Goal: Task Accomplishment & Management: Complete application form

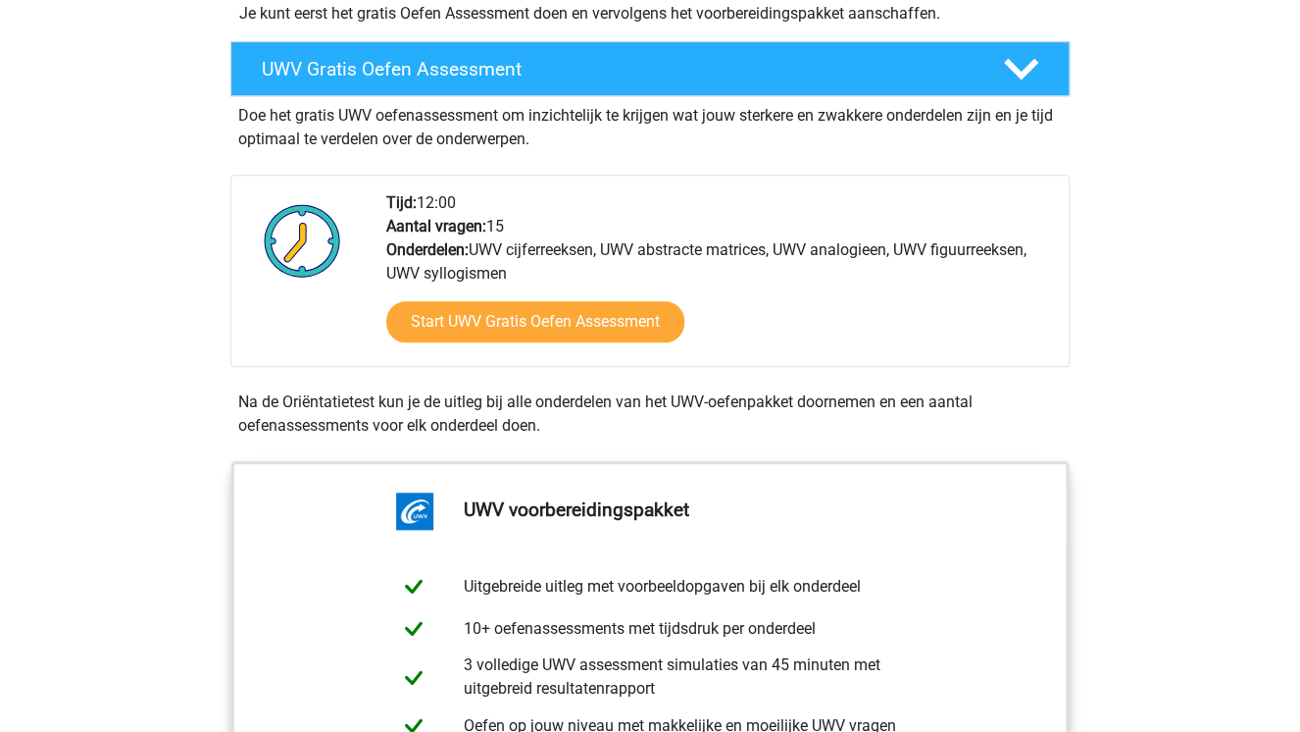
scroll to position [549, 0]
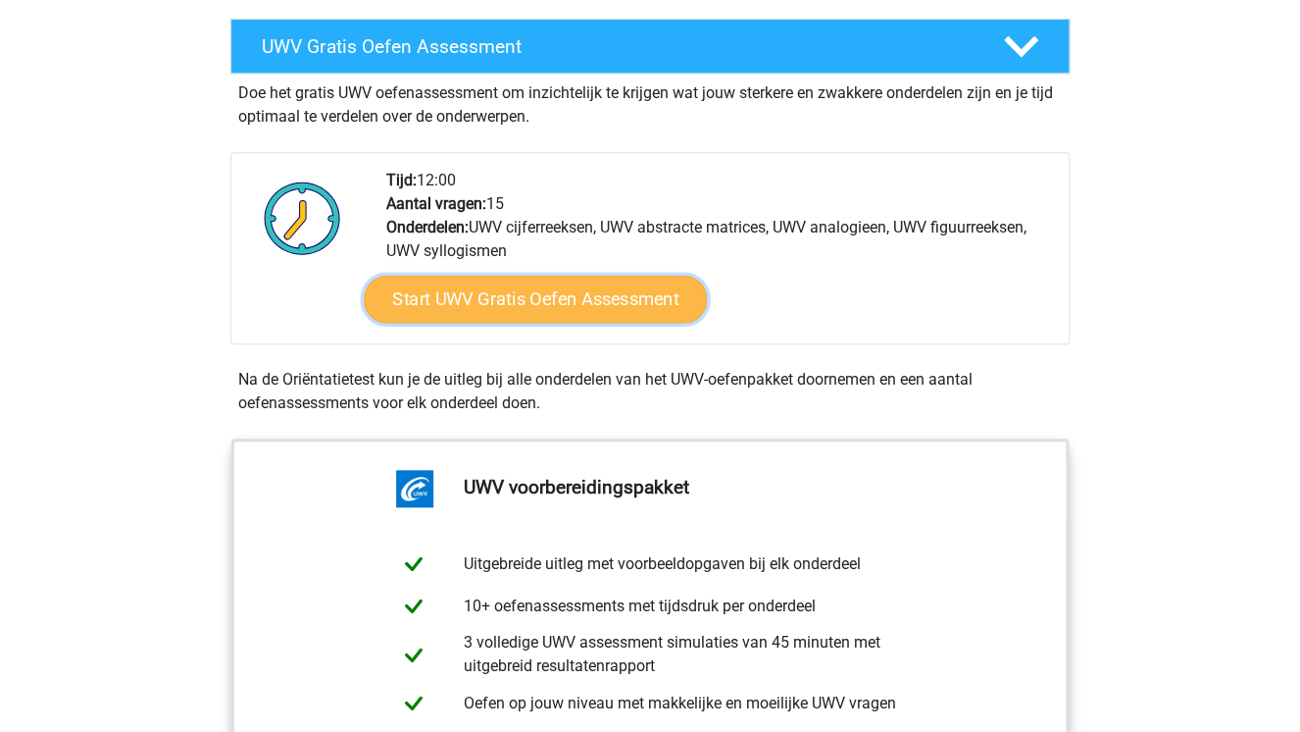
click at [487, 323] on link "Start UWV Gratis Oefen Assessment" at bounding box center [535, 299] width 343 height 47
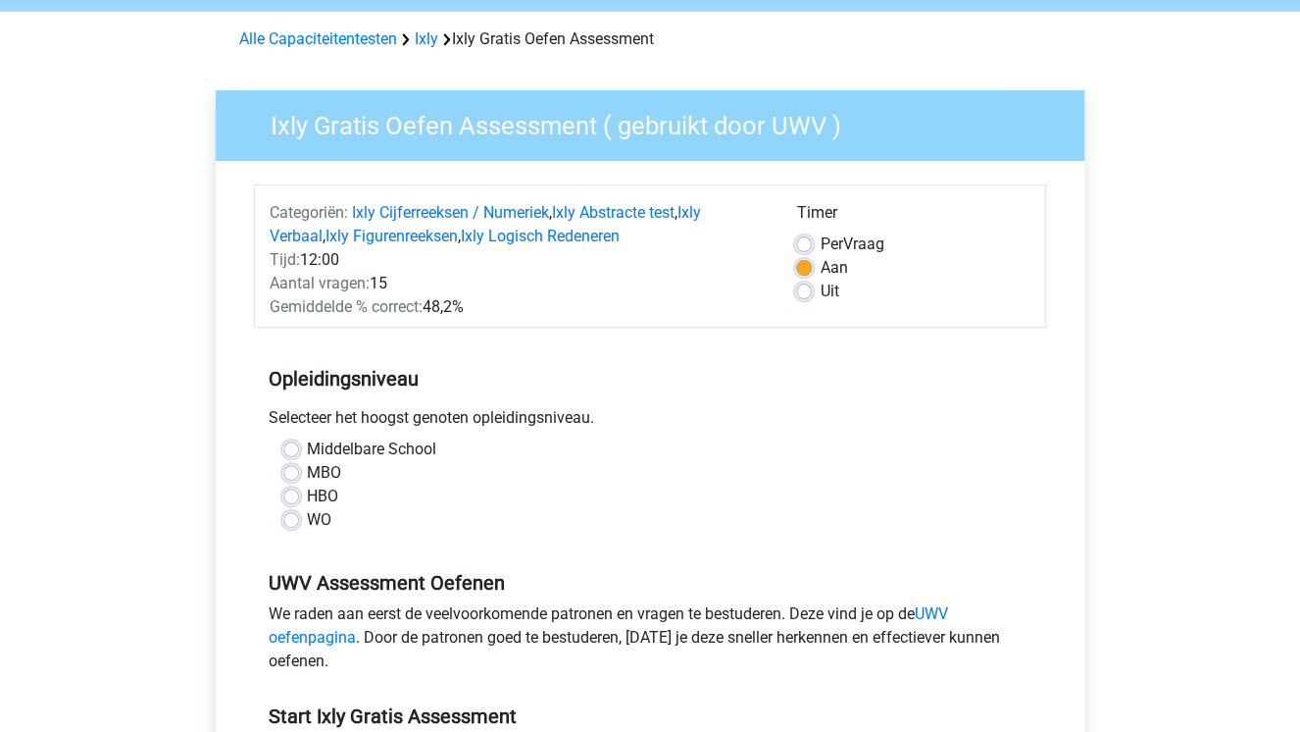
scroll to position [157, 0]
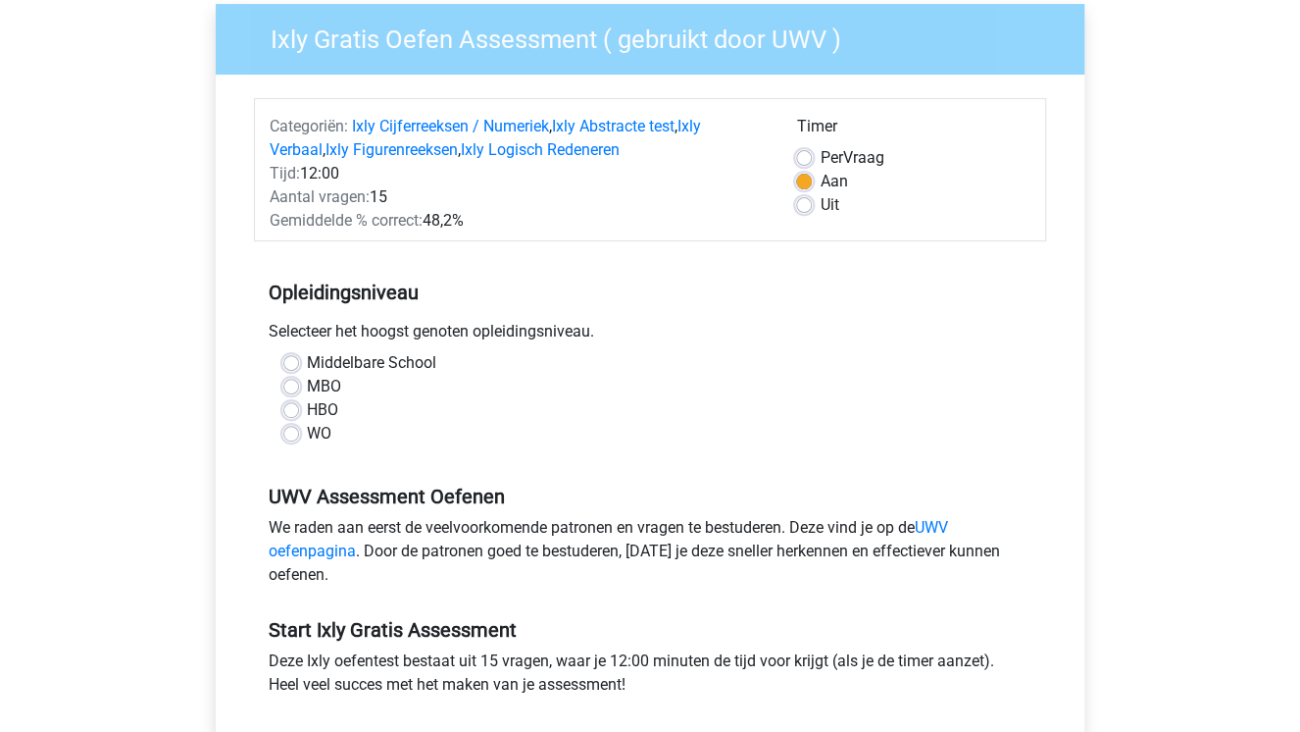
click at [307, 361] on label "Middelbare School" at bounding box center [371, 363] width 129 height 24
click at [285, 361] on input "Middelbare School" at bounding box center [291, 361] width 16 height 20
radio input "true"
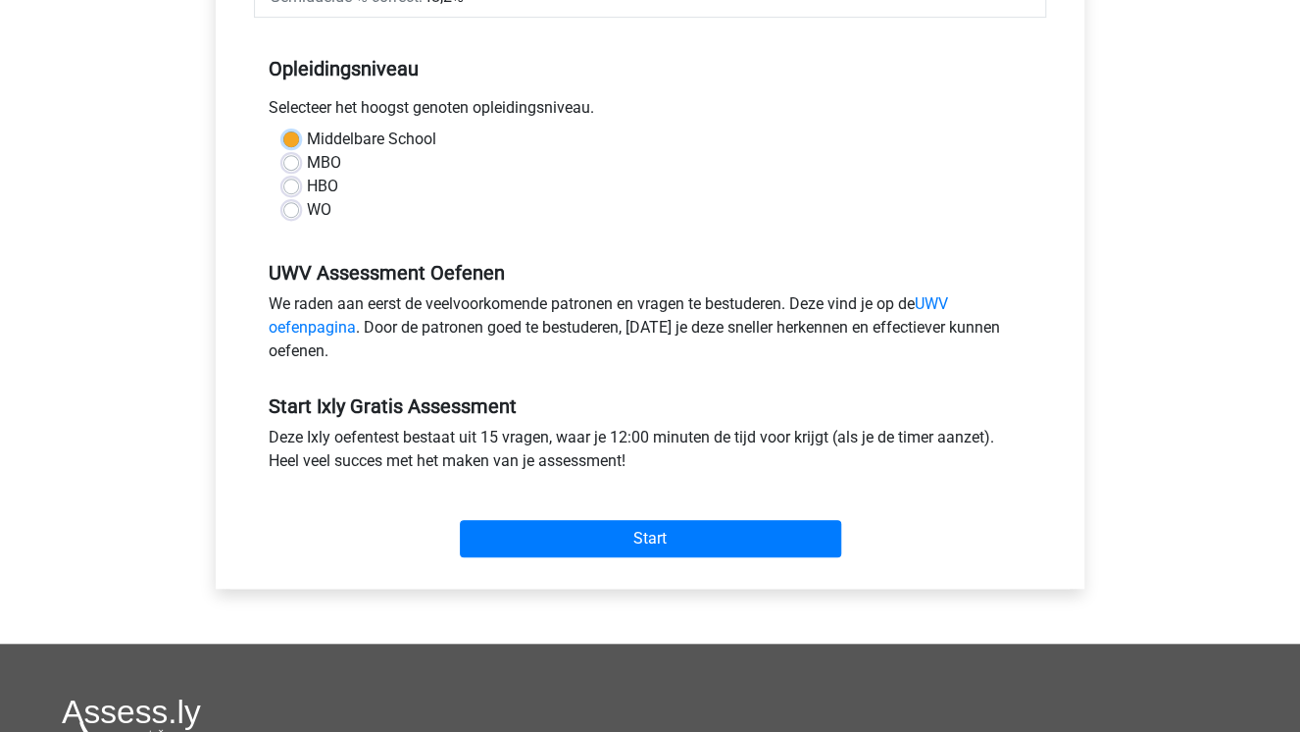
scroll to position [392, 0]
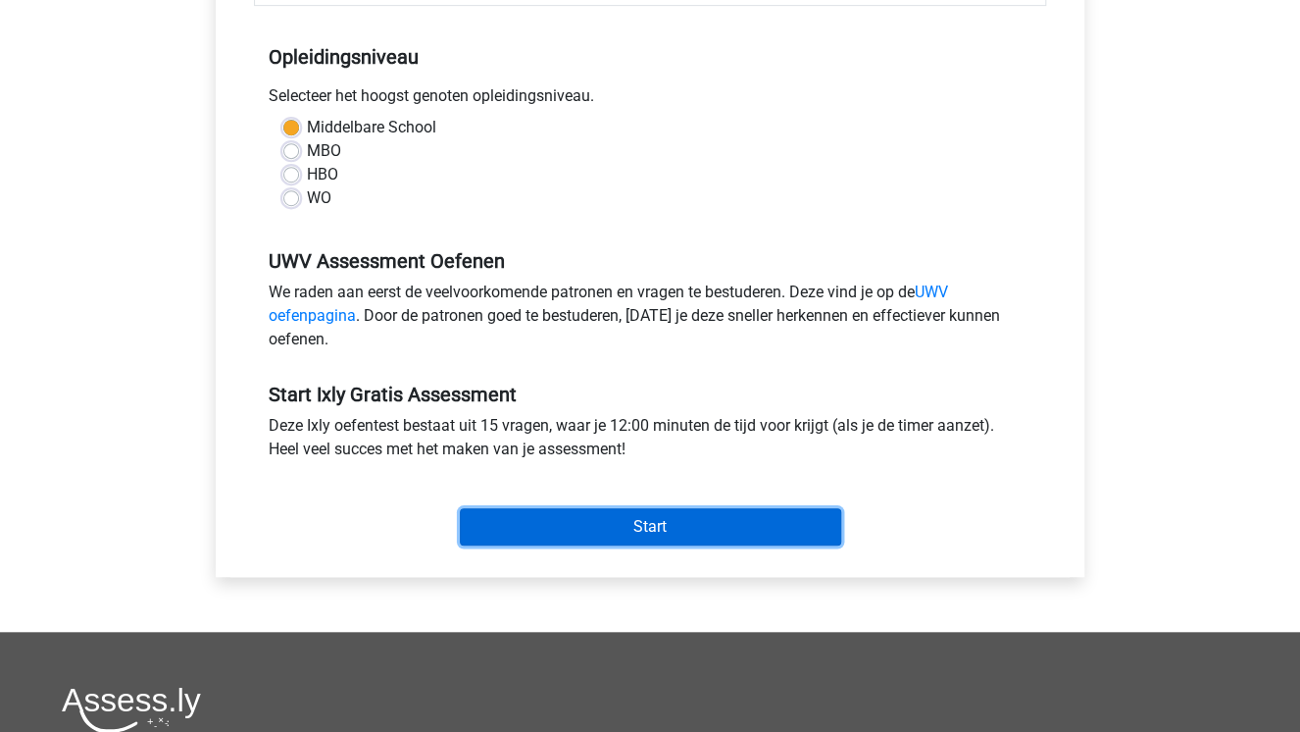
click at [587, 524] on input "Start" at bounding box center [650, 526] width 381 height 37
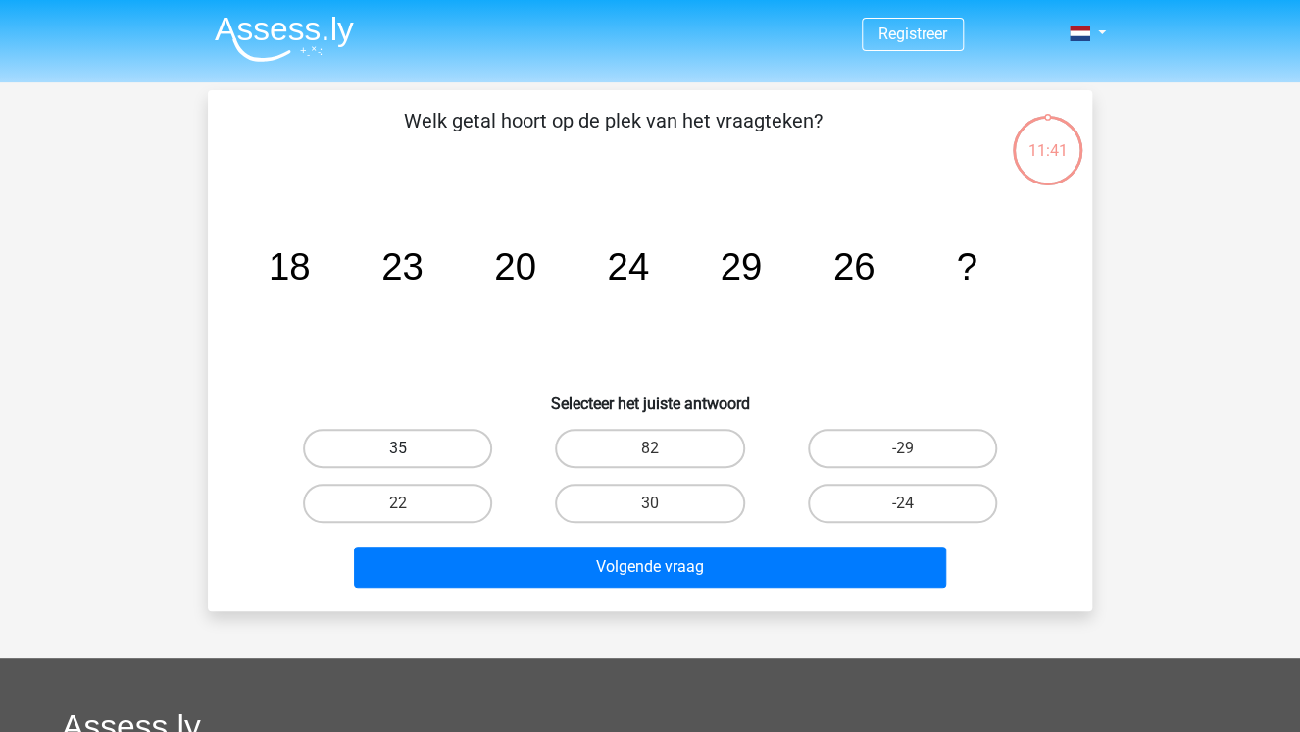
click at [414, 434] on label "35" at bounding box center [397, 448] width 189 height 39
click at [411, 448] on input "35" at bounding box center [404, 454] width 13 height 13
radio input "true"
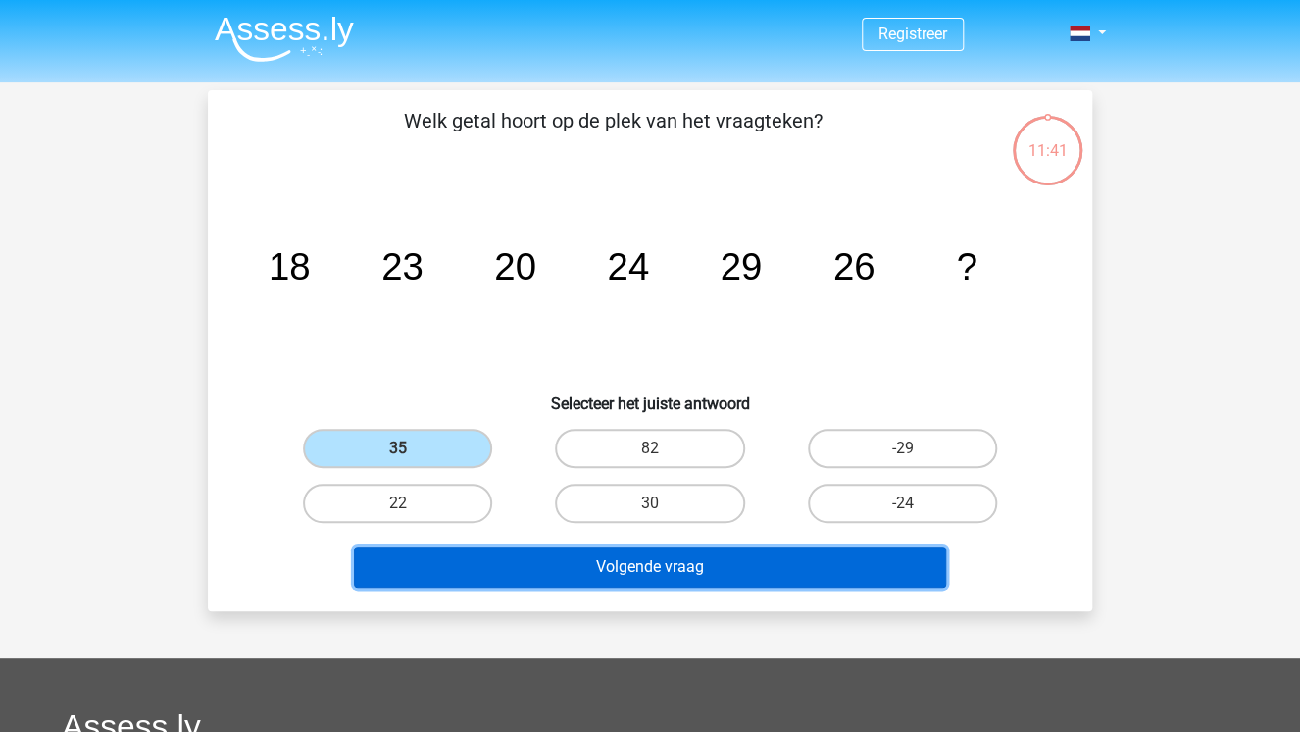
click at [628, 561] on button "Volgende vraag" at bounding box center [650, 566] width 593 height 41
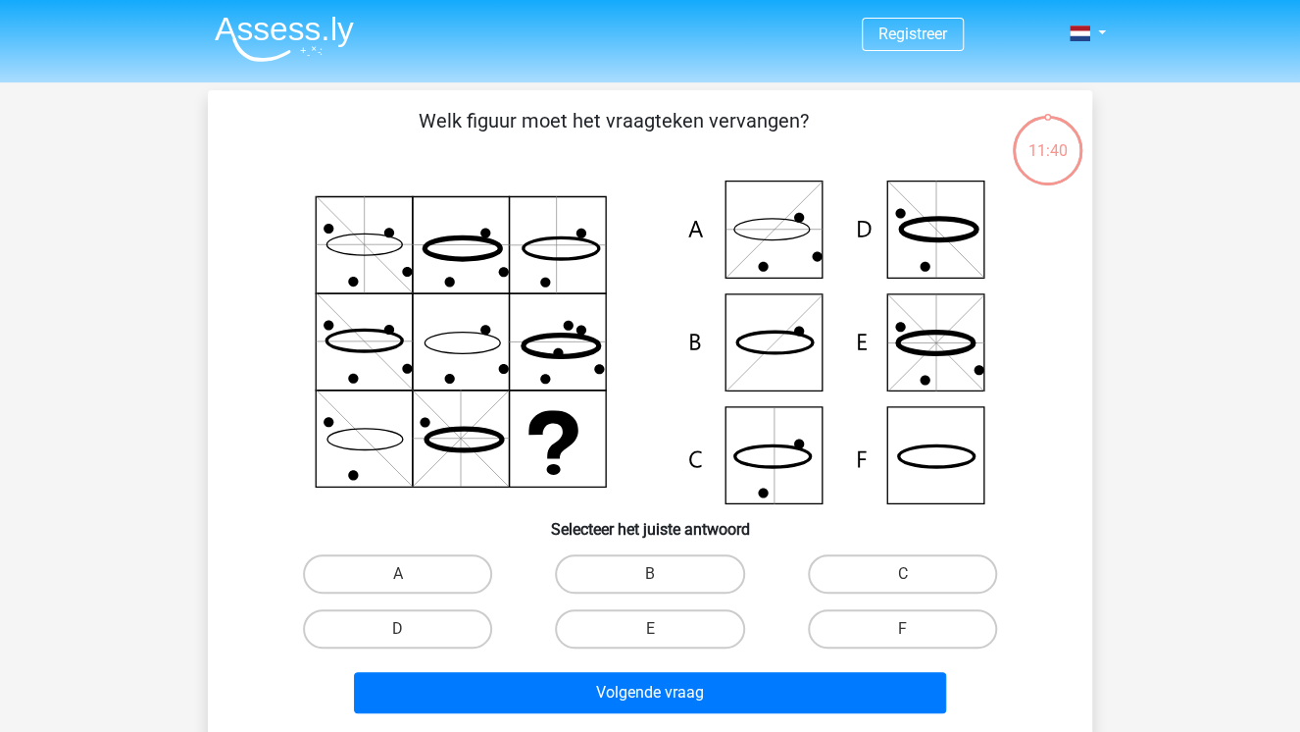
scroll to position [90, 0]
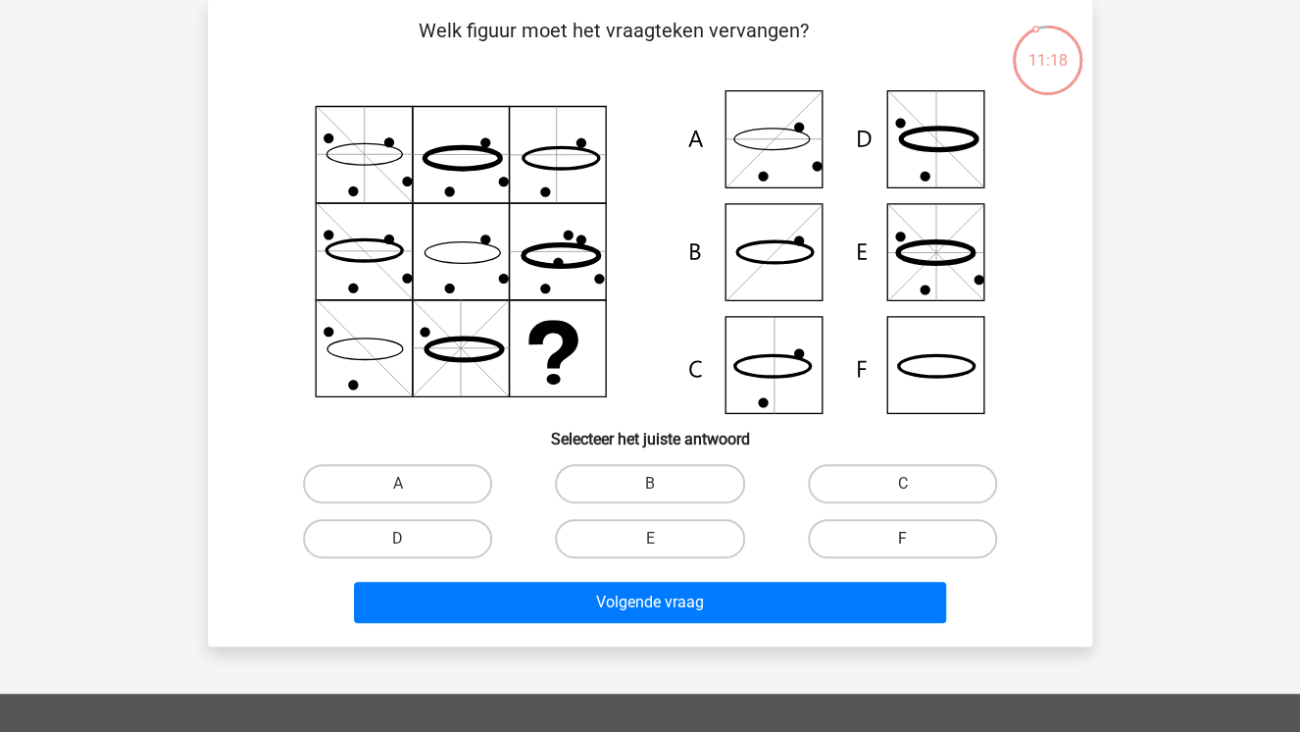
click at [836, 521] on label "F" at bounding box center [902, 538] width 189 height 39
click at [902, 538] on input "F" at bounding box center [908, 544] width 13 height 13
radio input "true"
click at [836, 573] on div "Volgende vraag" at bounding box center [650, 598] width 822 height 65
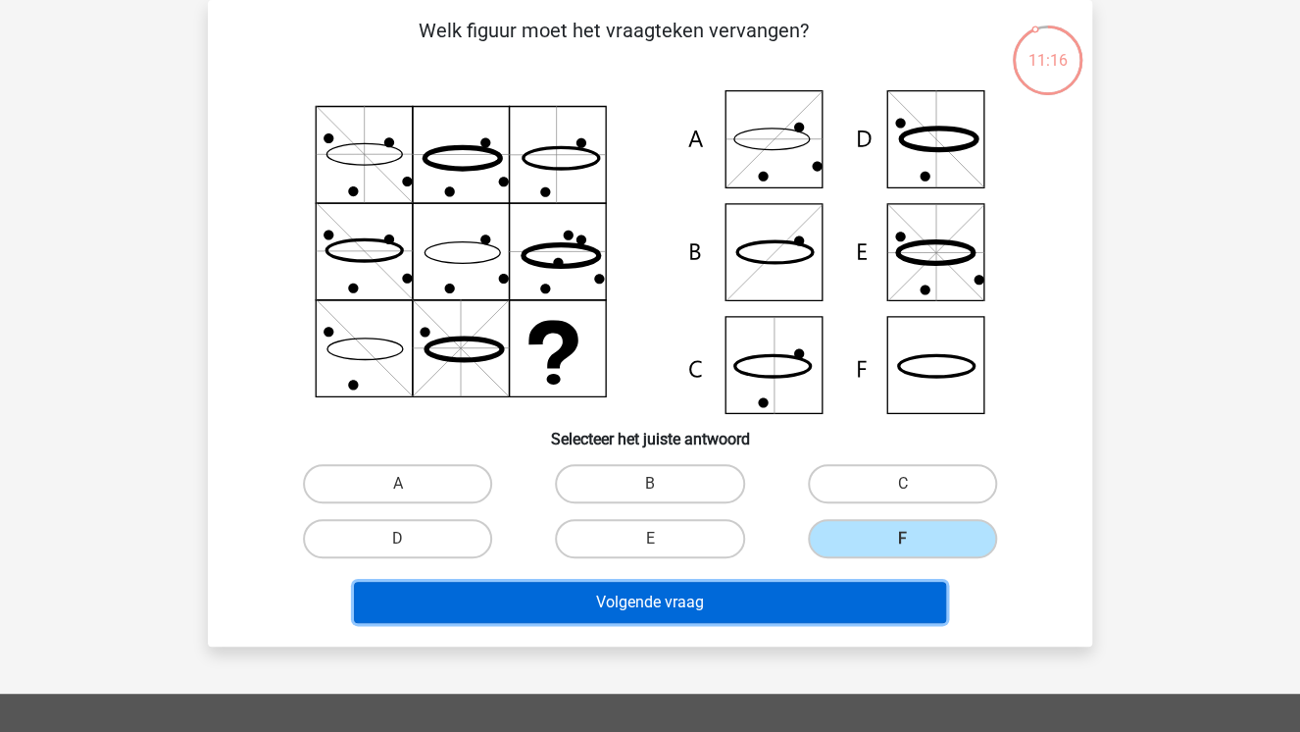
click at [831, 592] on button "Volgende vraag" at bounding box center [650, 602] width 593 height 41
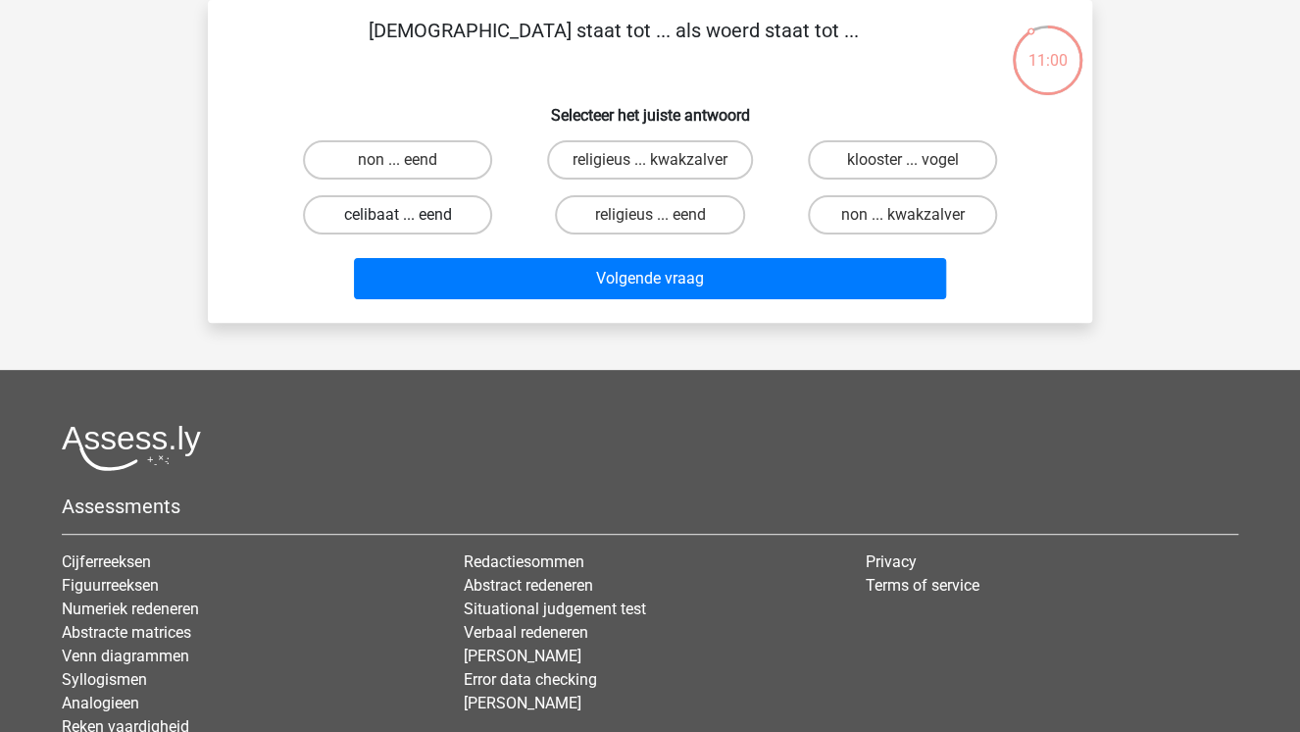
click at [436, 226] on label "celibaat ... eend" at bounding box center [397, 214] width 189 height 39
click at [411, 226] on input "celibaat ... eend" at bounding box center [404, 221] width 13 height 13
radio input "true"
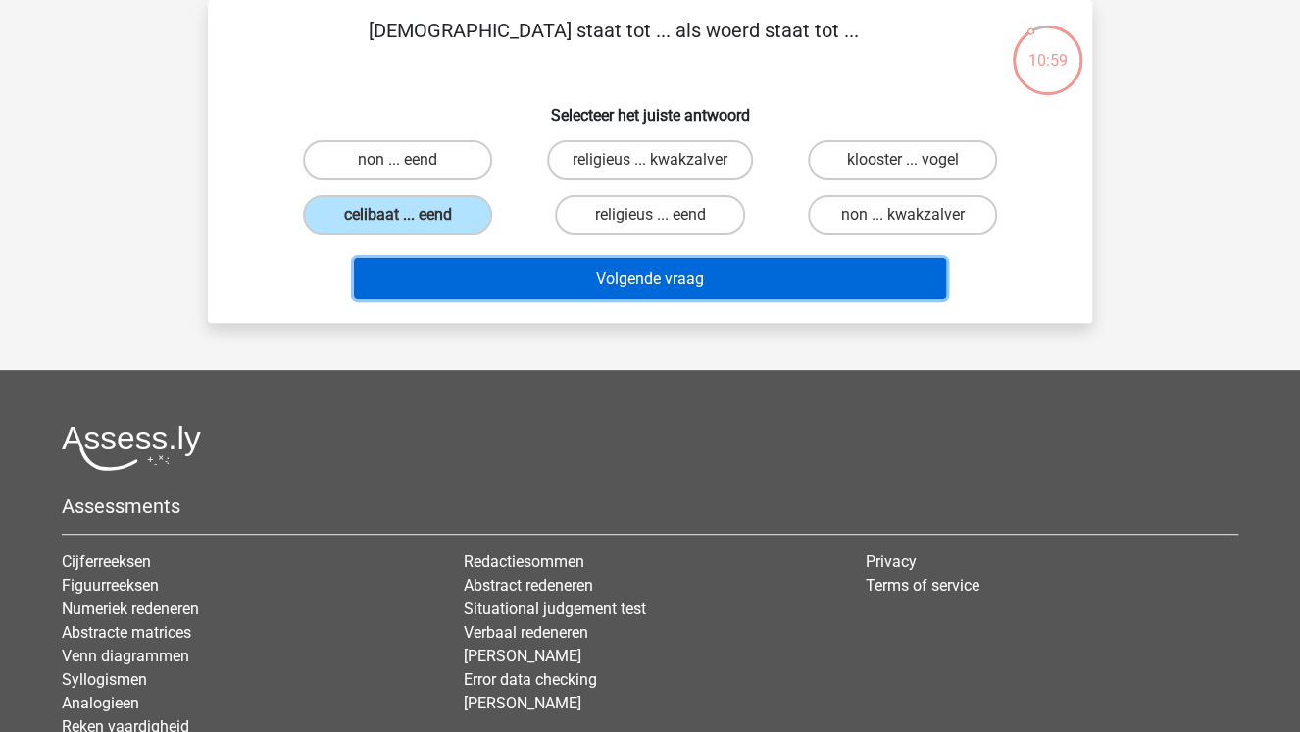
click at [484, 282] on button "Volgende vraag" at bounding box center [650, 278] width 593 height 41
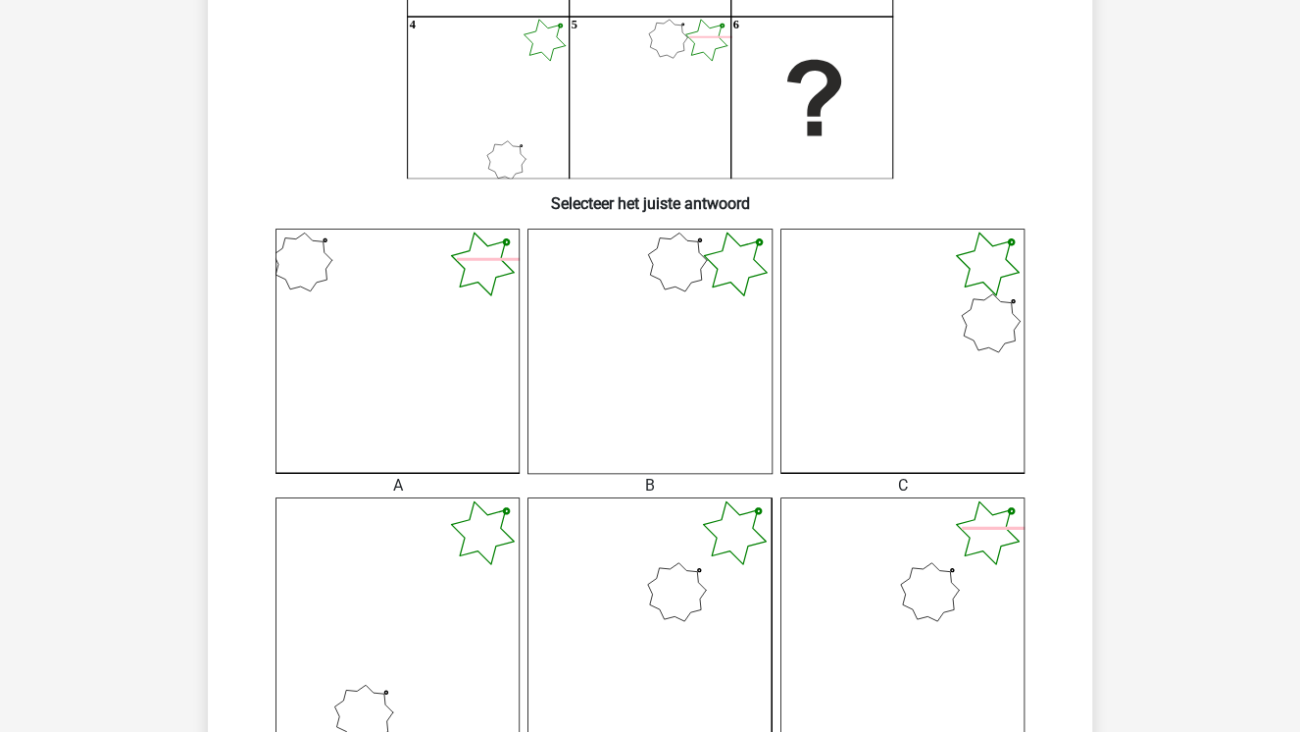
scroll to position [169, 0]
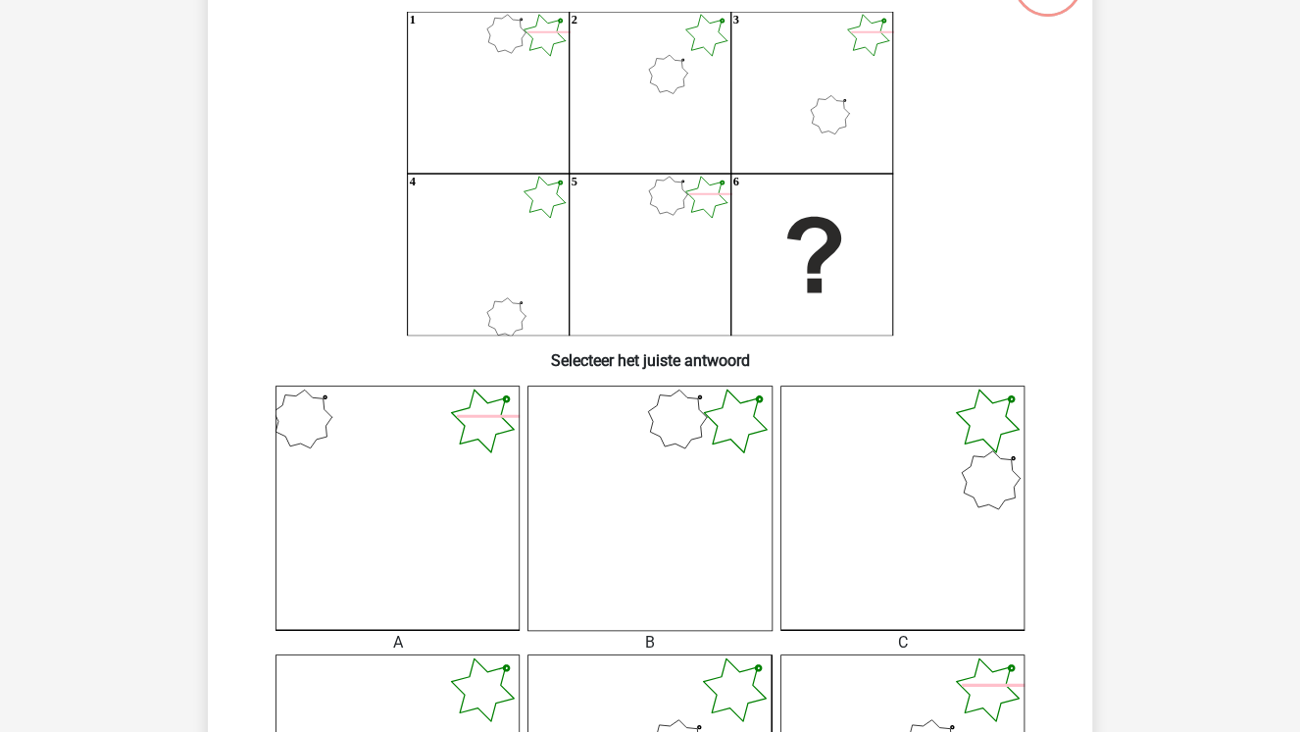
click at [981, 467] on icon at bounding box center [903, 507] width 244 height 244
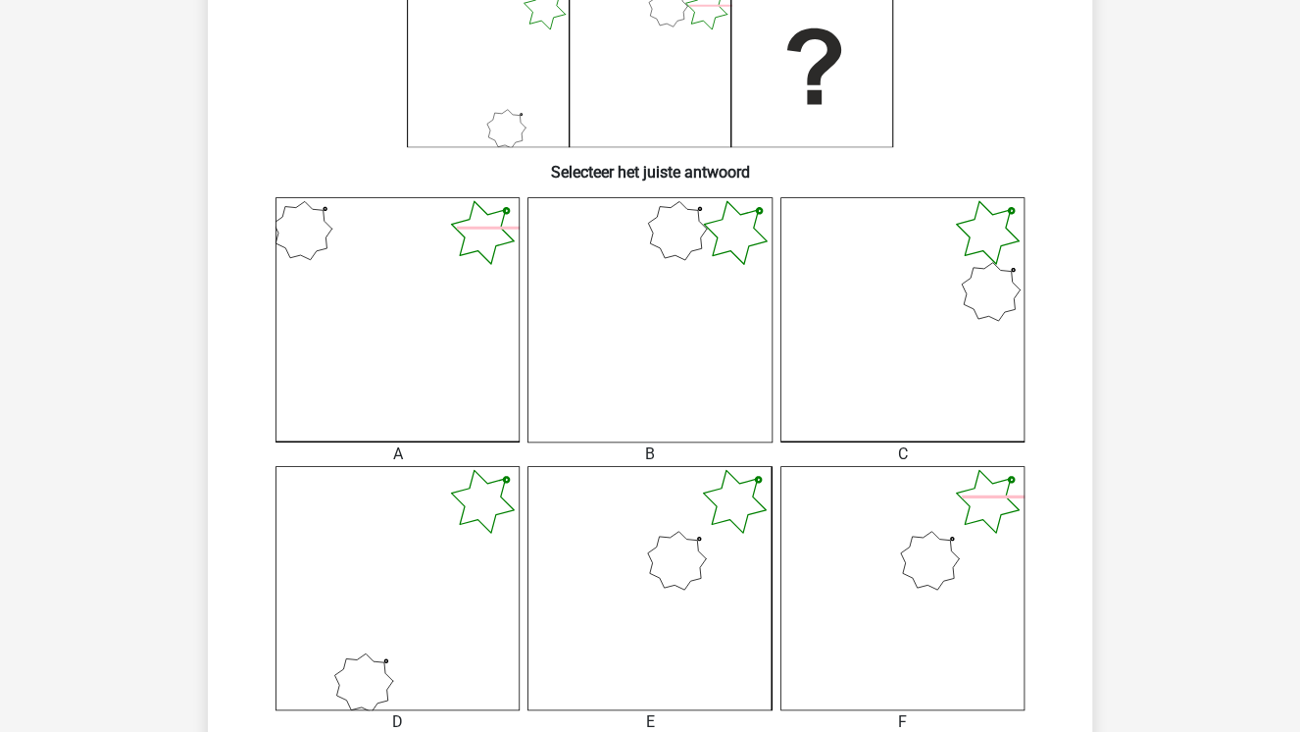
scroll to position [718, 0]
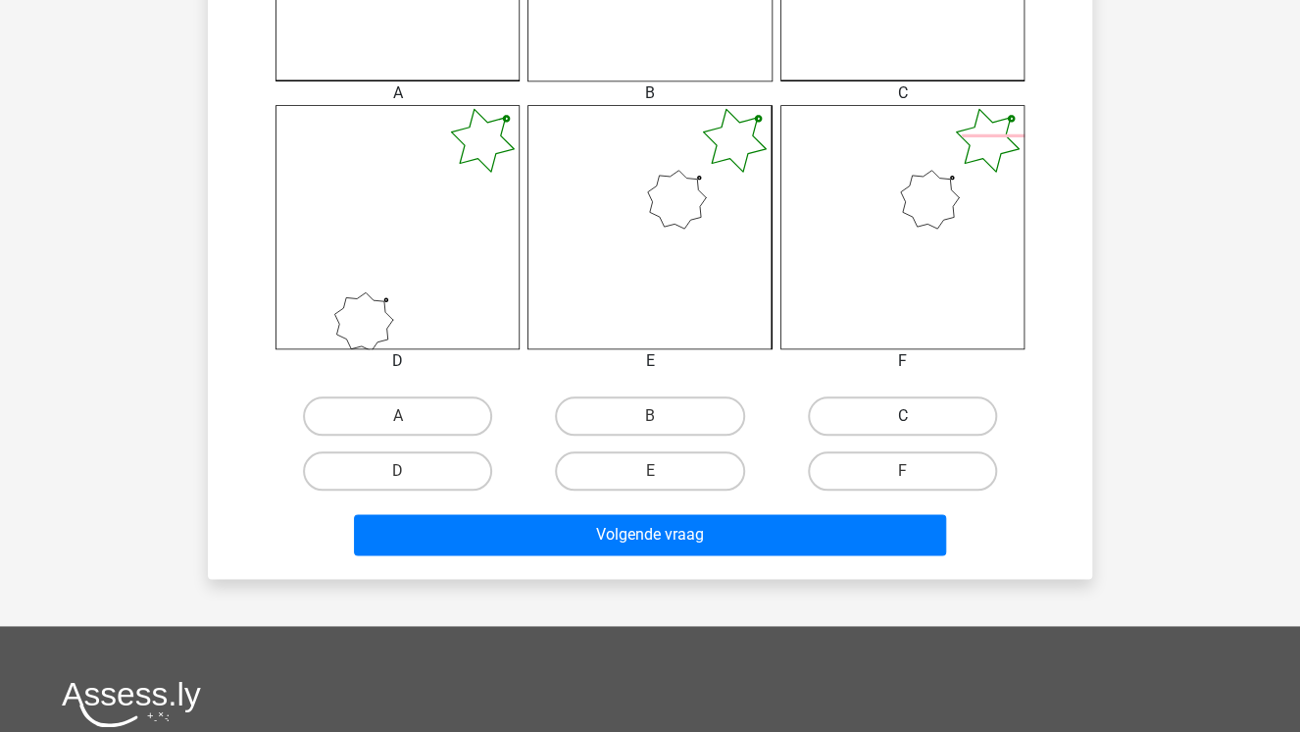
click at [917, 424] on label "C" at bounding box center [902, 415] width 189 height 39
click at [915, 424] on input "C" at bounding box center [908, 422] width 13 height 13
radio input "true"
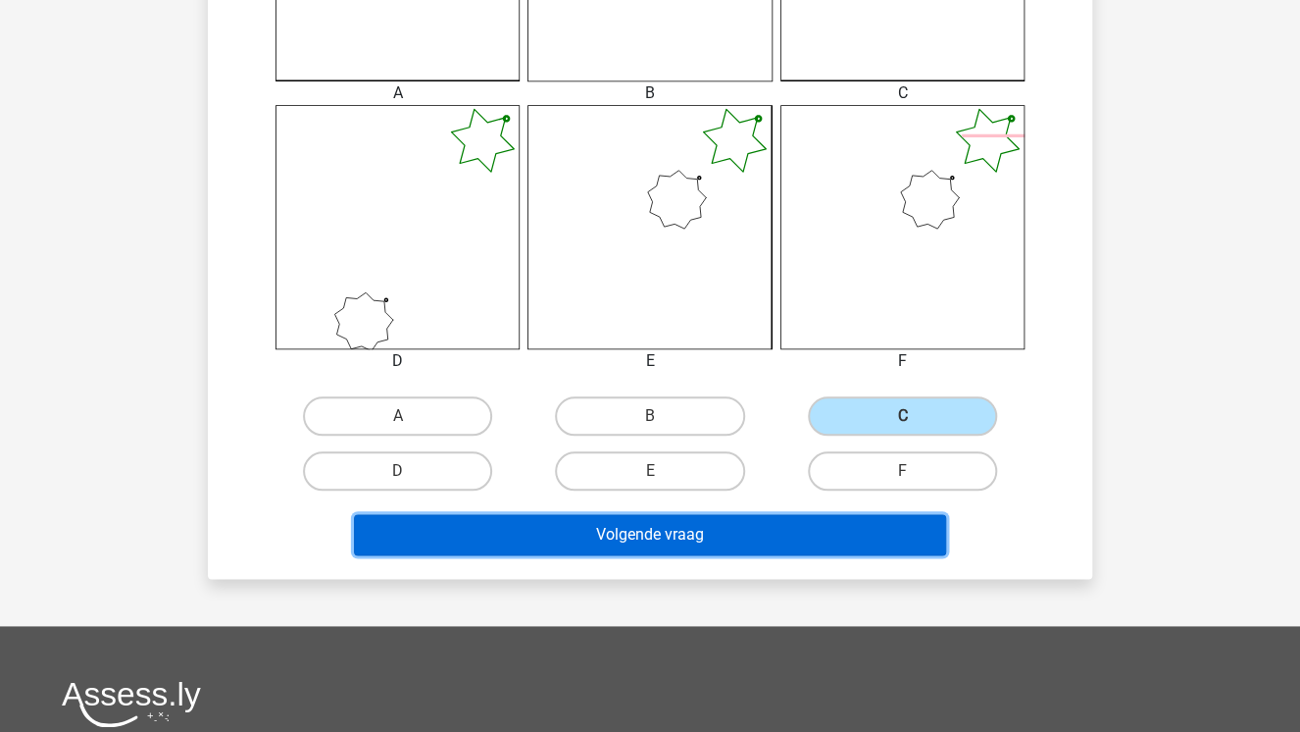
click at [859, 517] on button "Volgende vraag" at bounding box center [650, 534] width 593 height 41
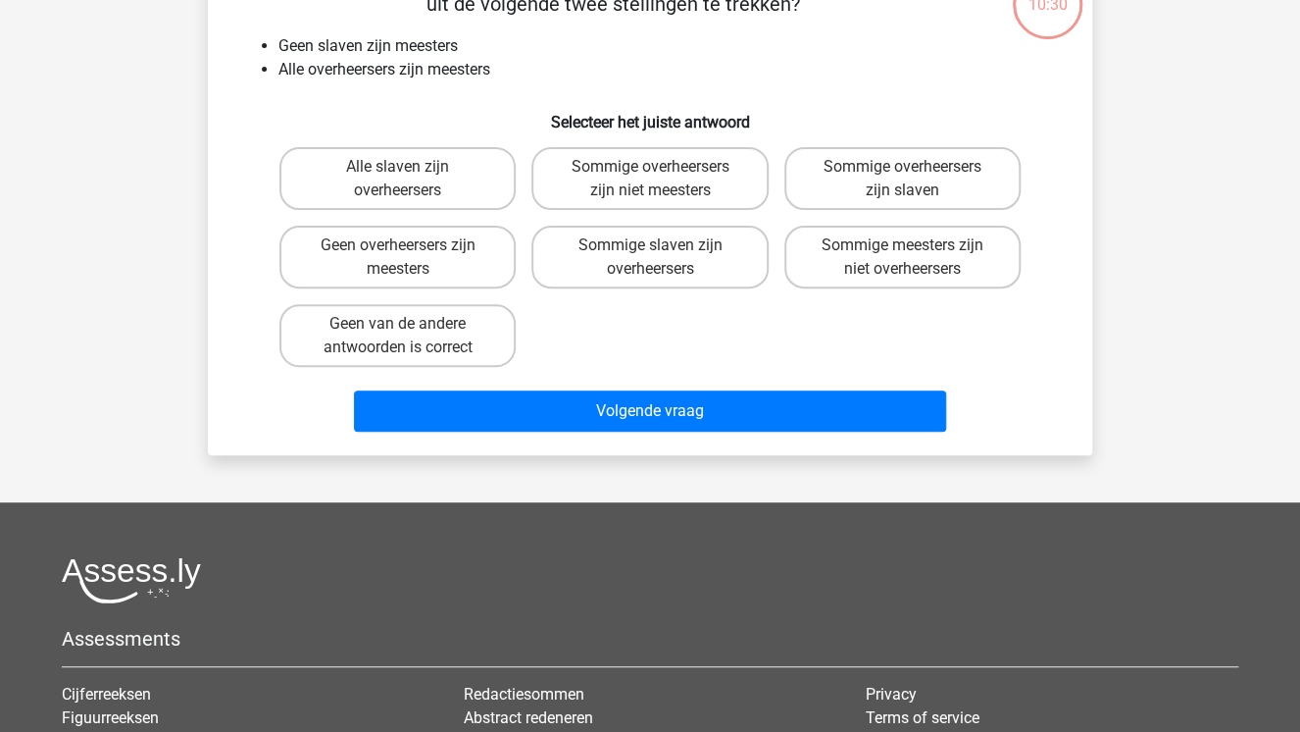
scroll to position [90, 0]
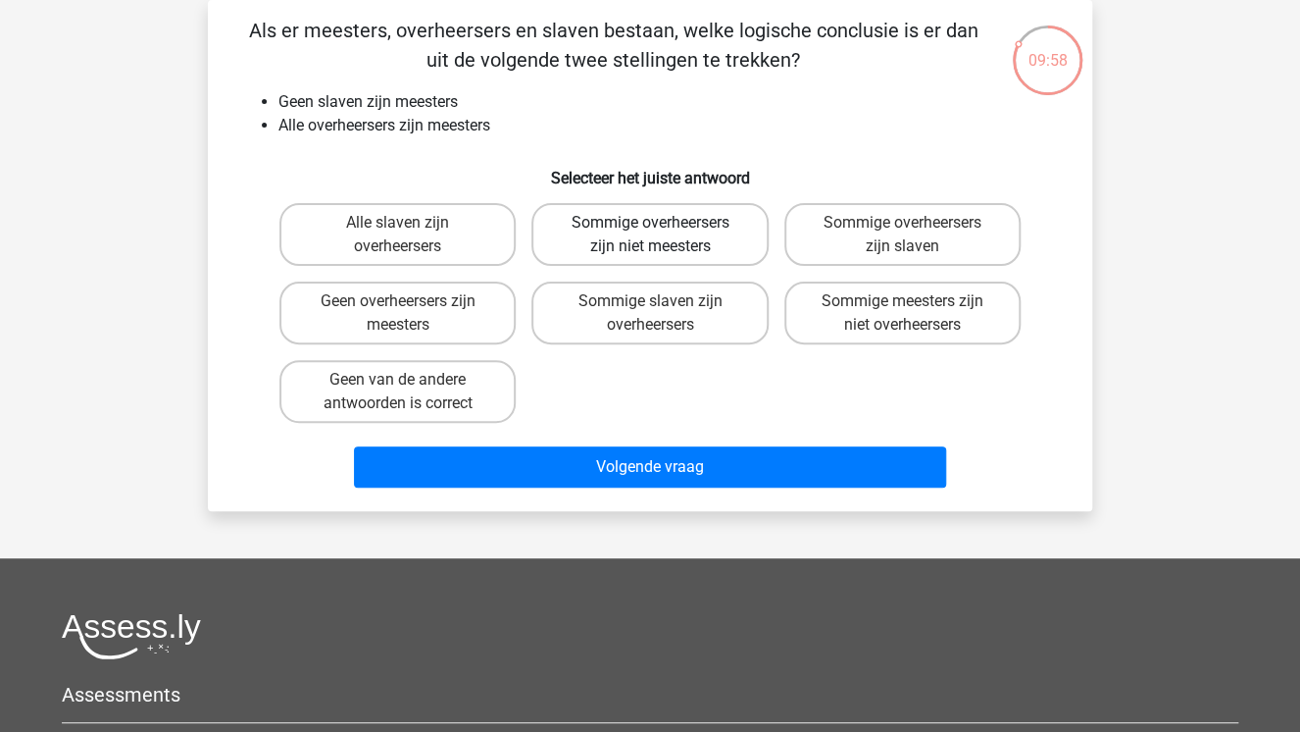
click at [692, 252] on label "Sommige overheersers zijn niet meesters" at bounding box center [650, 234] width 236 height 63
click at [663, 235] on input "Sommige overheersers zijn niet meesters" at bounding box center [656, 229] width 13 height 13
radio input "true"
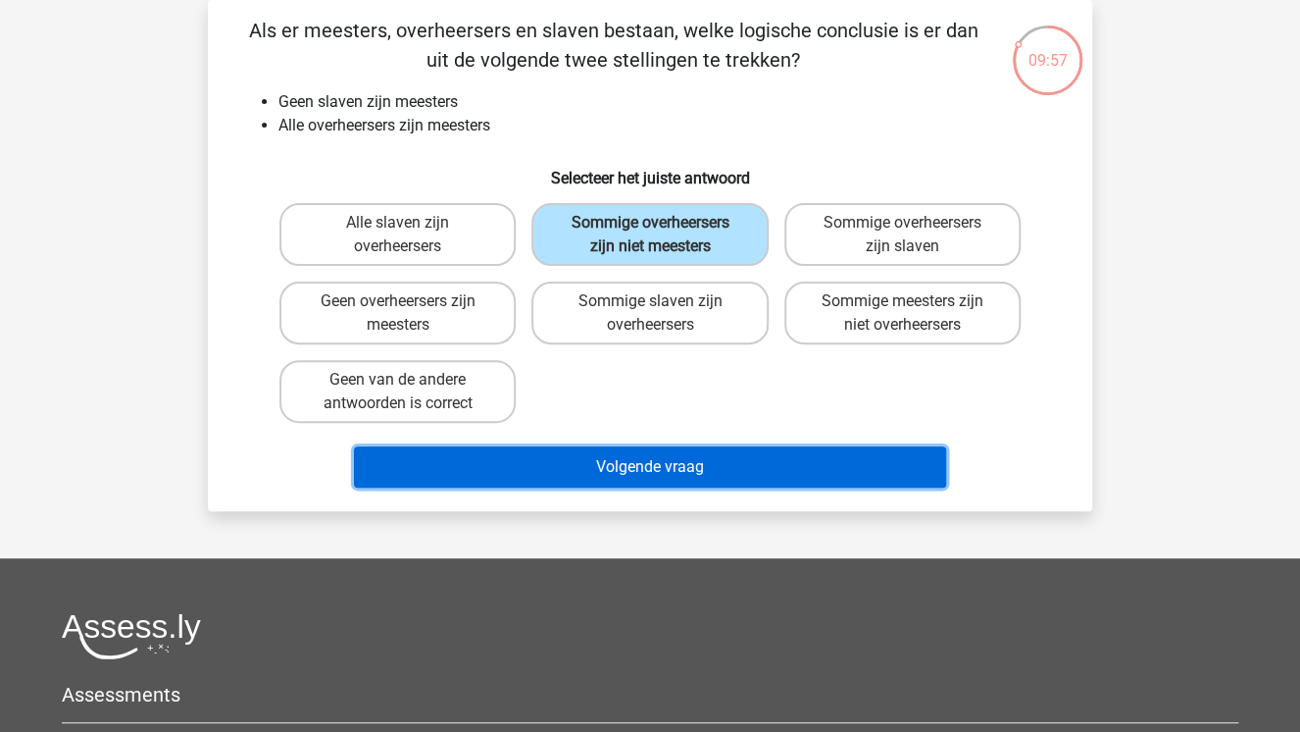
click at [659, 459] on button "Volgende vraag" at bounding box center [650, 466] width 593 height 41
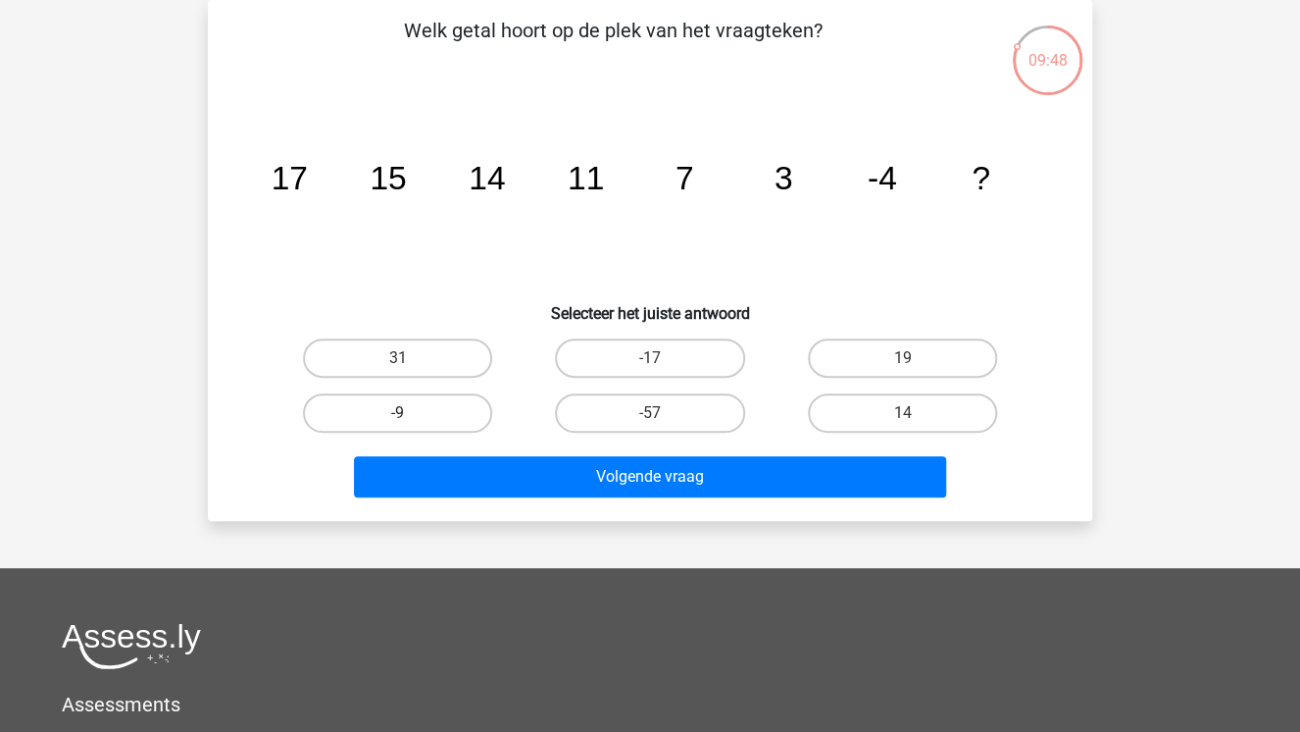
click at [450, 411] on label "-9" at bounding box center [397, 412] width 189 height 39
click at [411, 413] on input "-9" at bounding box center [404, 419] width 13 height 13
radio input "true"
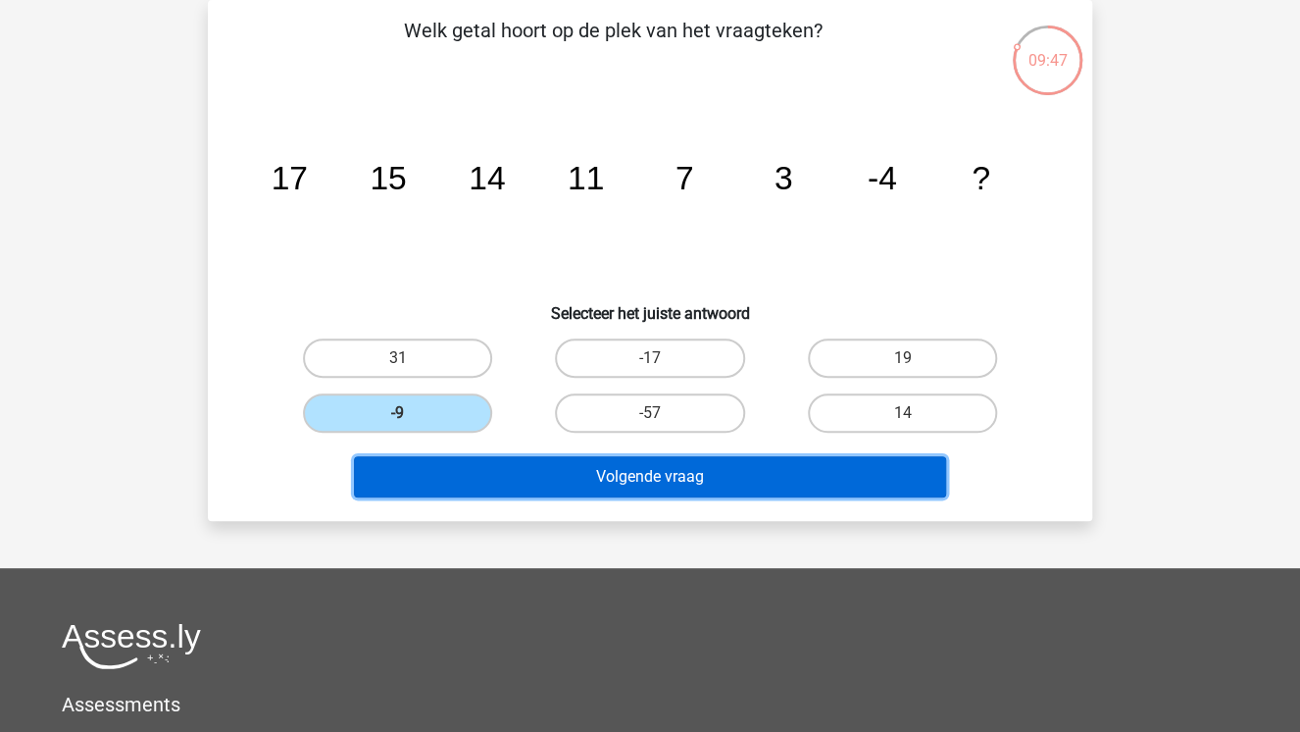
click at [475, 463] on button "Volgende vraag" at bounding box center [650, 476] width 593 height 41
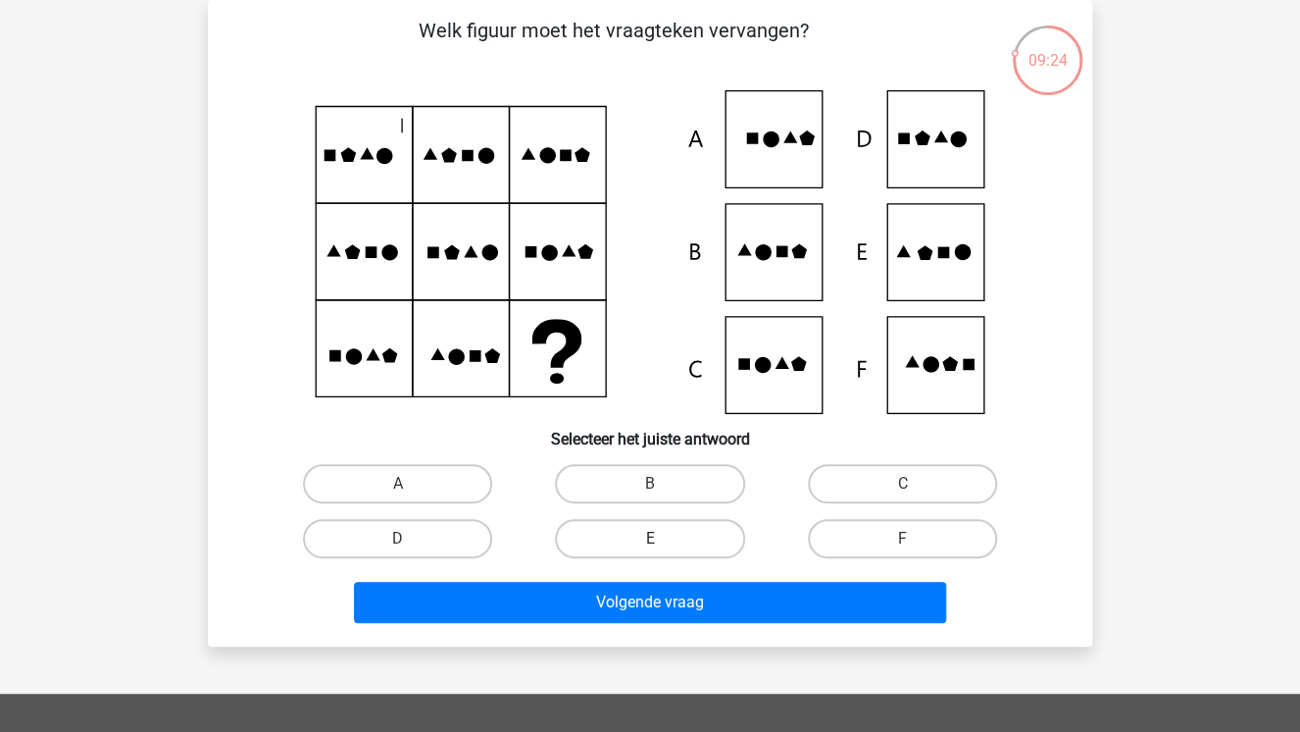
click at [633, 547] on label "E" at bounding box center [649, 538] width 189 height 39
click at [650, 547] on input "E" at bounding box center [656, 544] width 13 height 13
radio input "true"
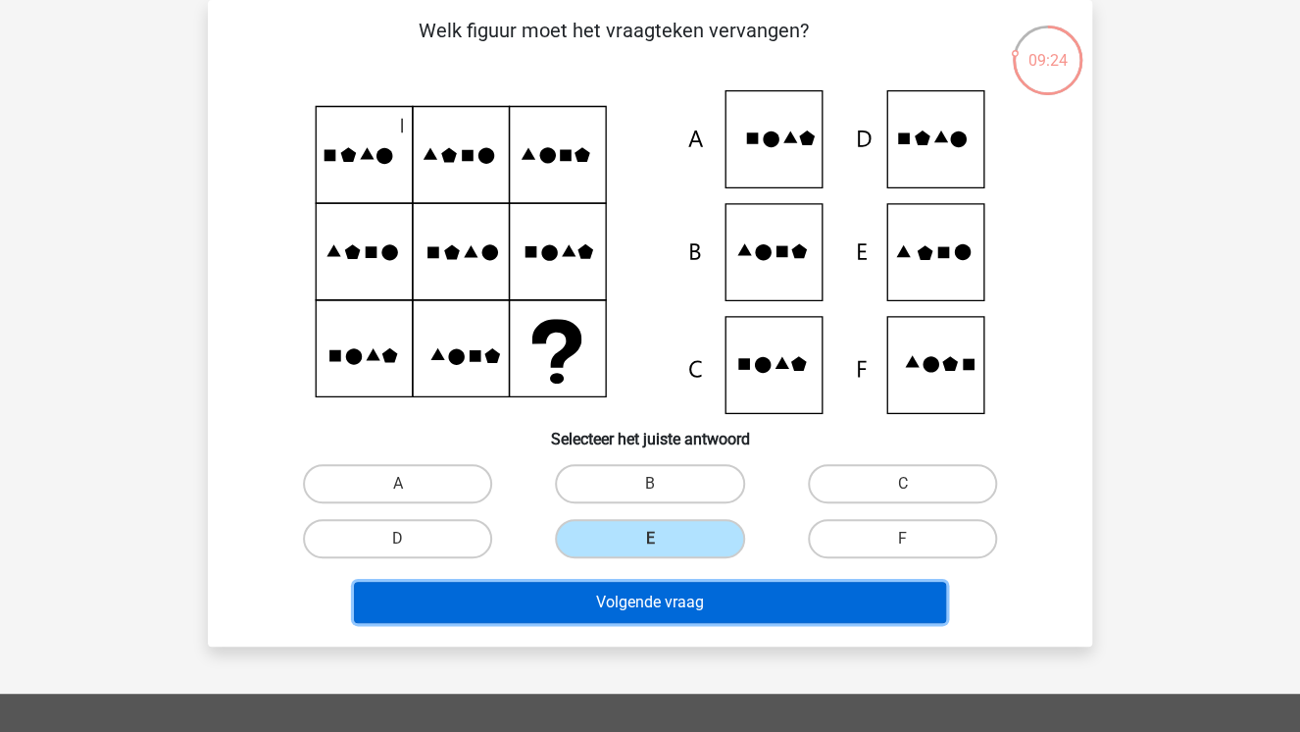
click at [654, 600] on button "Volgende vraag" at bounding box center [650, 602] width 593 height 41
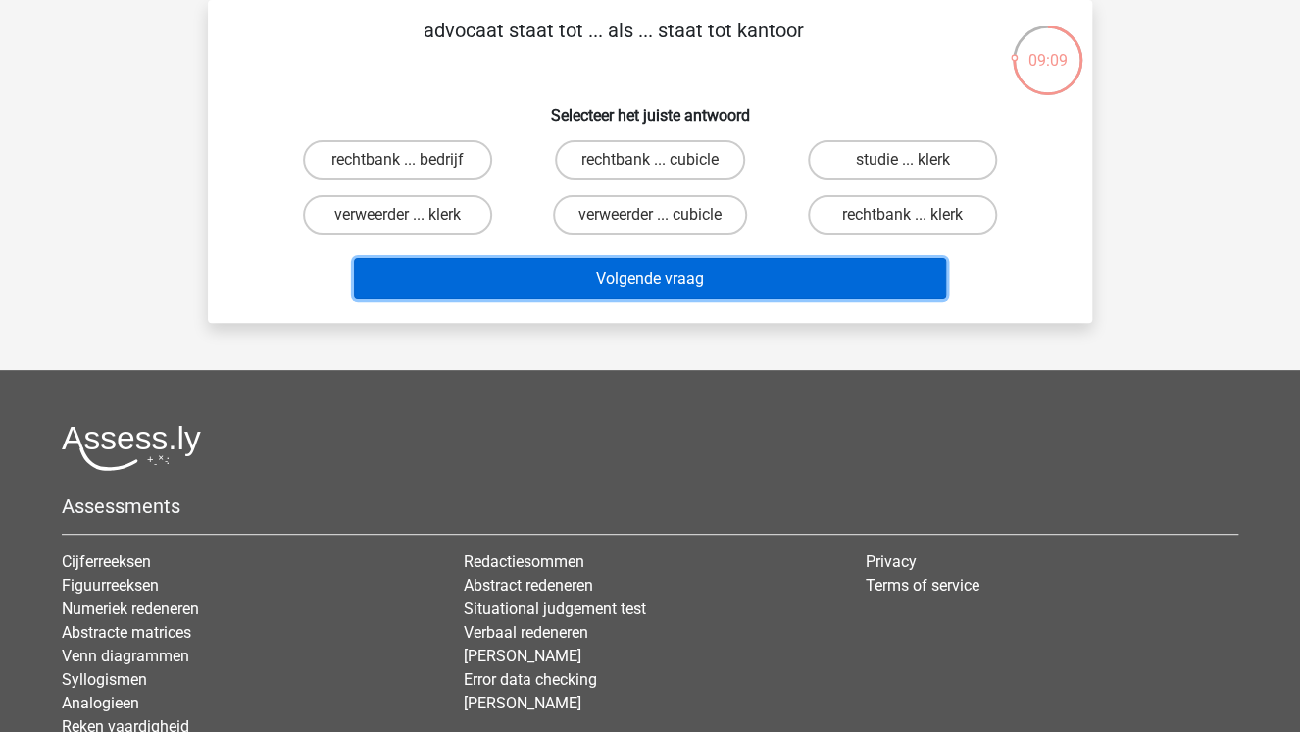
click at [690, 282] on button "Volgende vraag" at bounding box center [650, 278] width 593 height 41
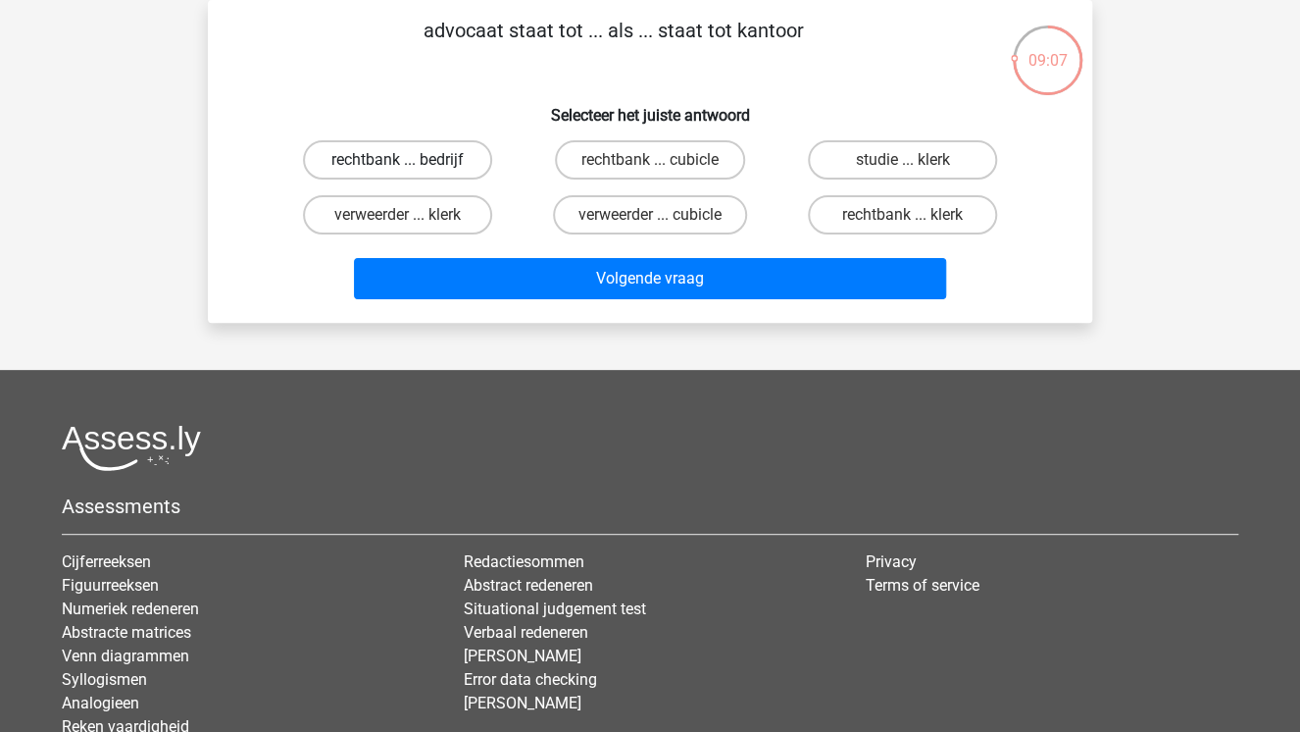
click at [462, 168] on label "rechtbank ... bedrijf" at bounding box center [397, 159] width 189 height 39
click at [411, 168] on input "rechtbank ... bedrijf" at bounding box center [404, 166] width 13 height 13
radio input "true"
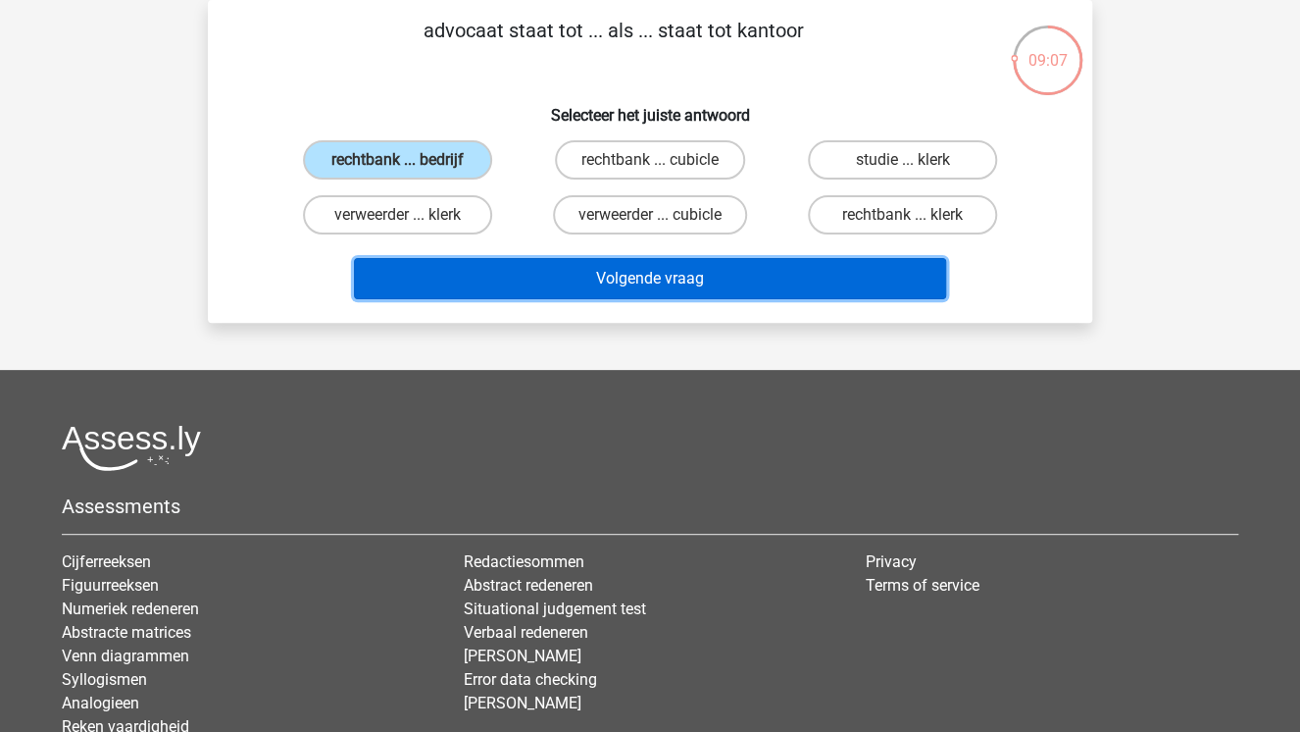
click at [537, 286] on button "Volgende vraag" at bounding box center [650, 278] width 593 height 41
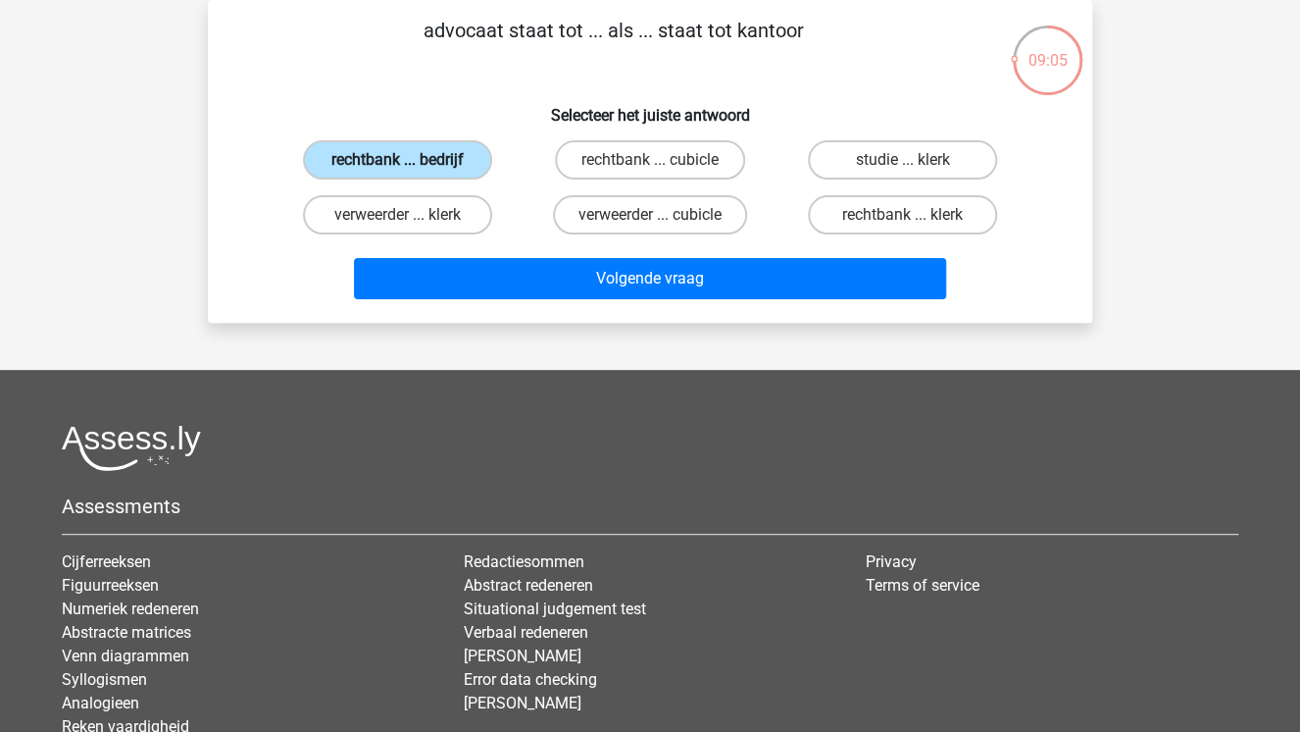
click at [451, 153] on label "rechtbank ... bedrijf" at bounding box center [397, 159] width 189 height 39
click at [411, 160] on input "rechtbank ... bedrijf" at bounding box center [404, 166] width 13 height 13
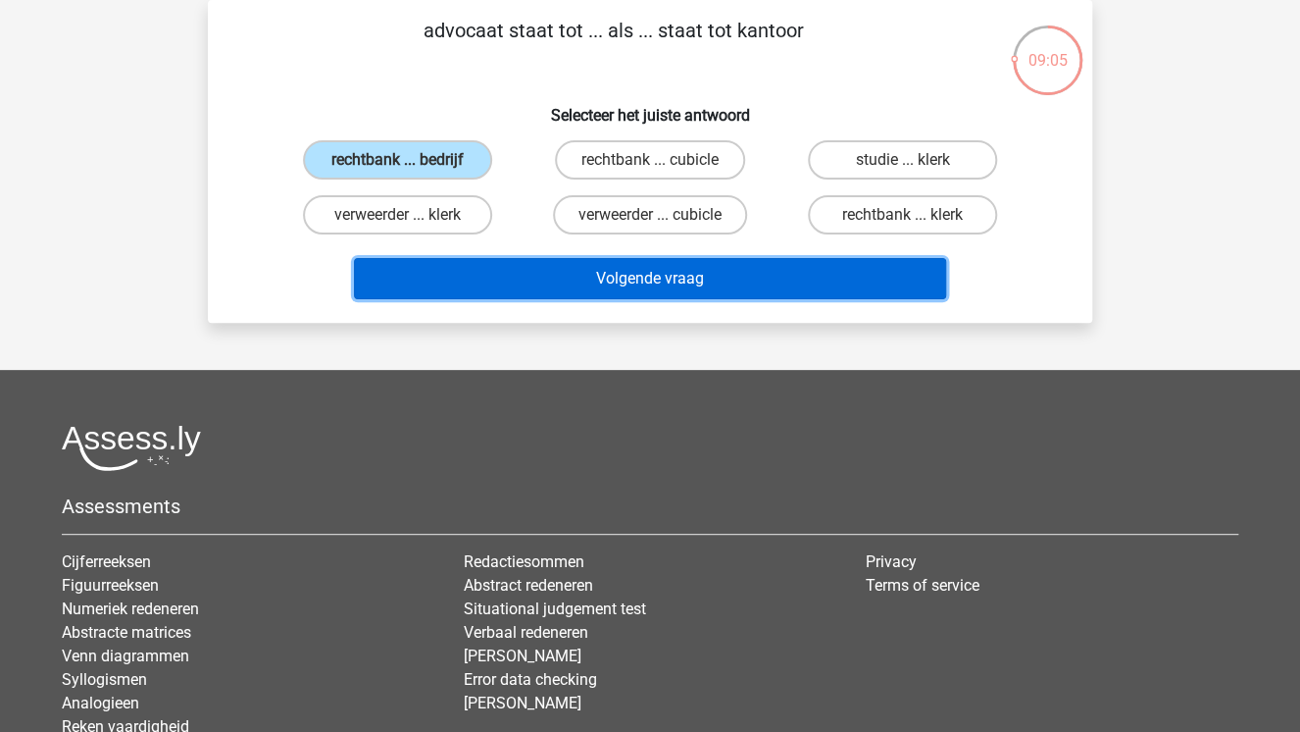
click at [555, 277] on button "Volgende vraag" at bounding box center [650, 278] width 593 height 41
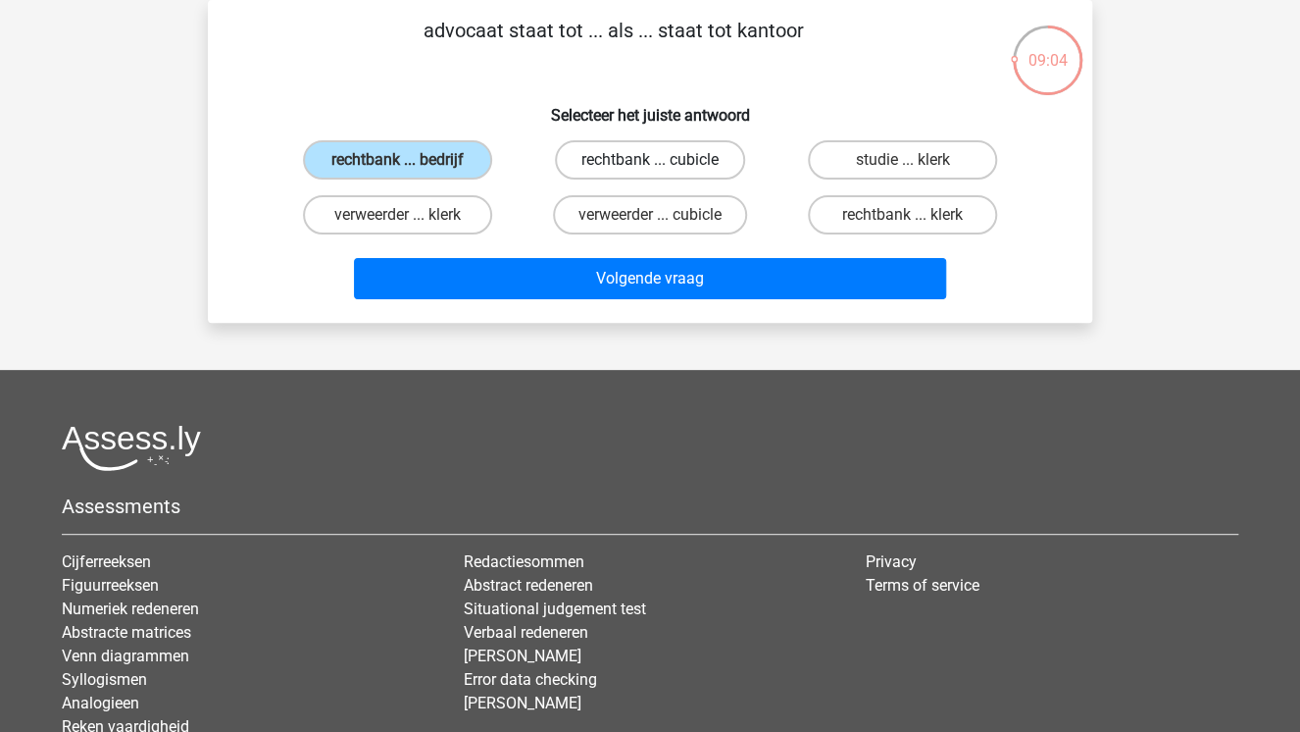
click at [575, 162] on label "rechtbank ... cubicle" at bounding box center [649, 159] width 189 height 39
click at [650, 162] on input "rechtbank ... cubicle" at bounding box center [656, 166] width 13 height 13
radio input "true"
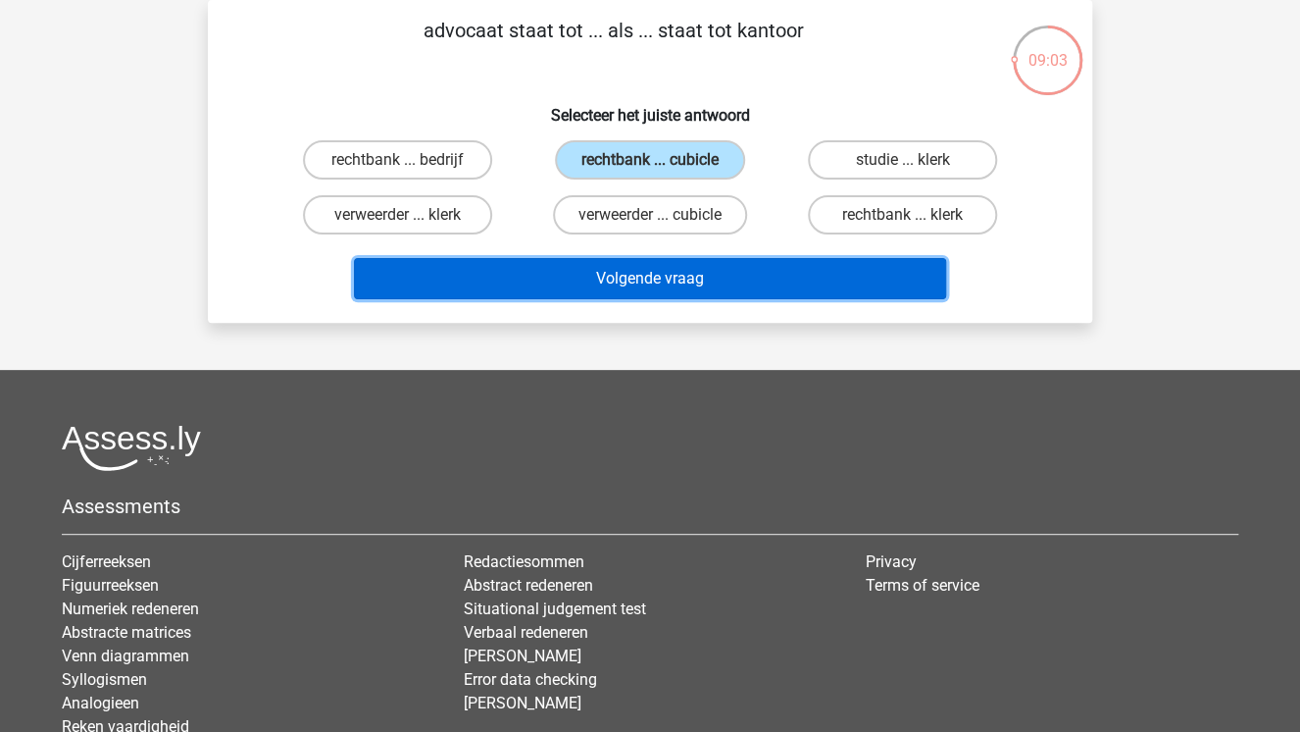
click at [629, 278] on button "Volgende vraag" at bounding box center [650, 278] width 593 height 41
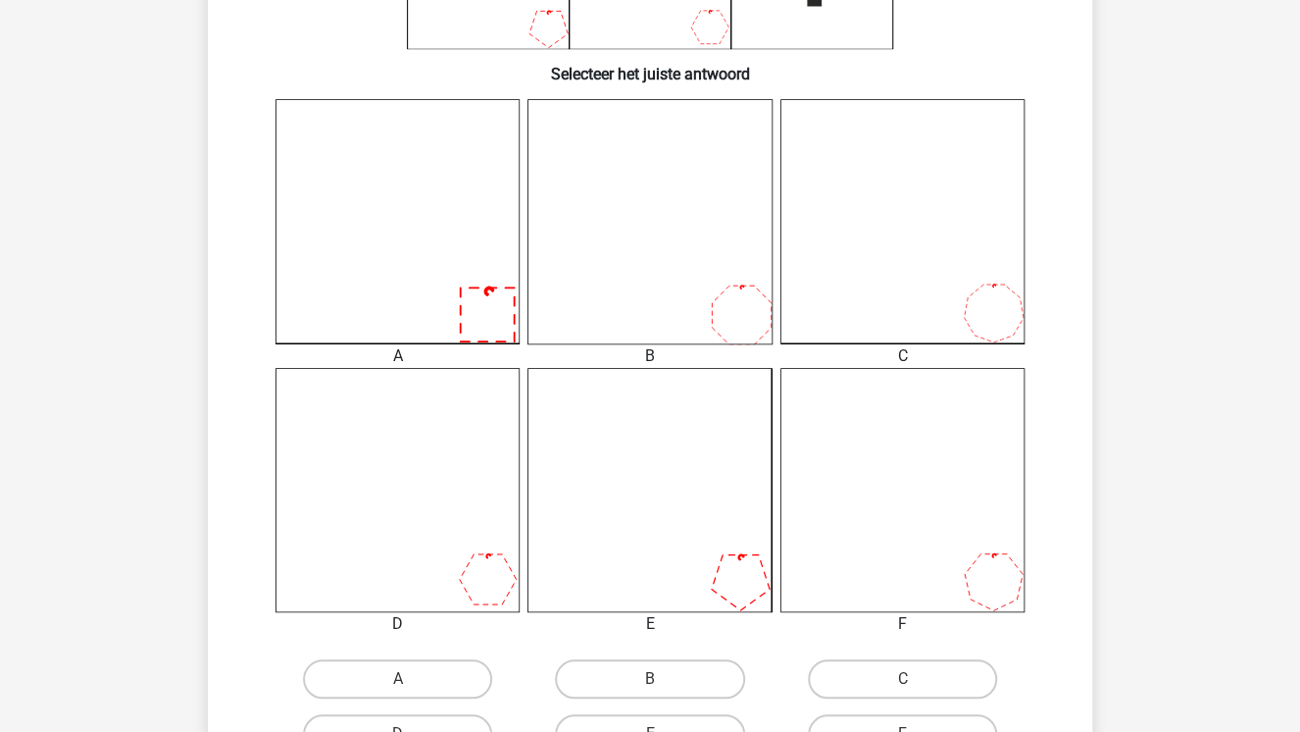
scroll to position [482, 0]
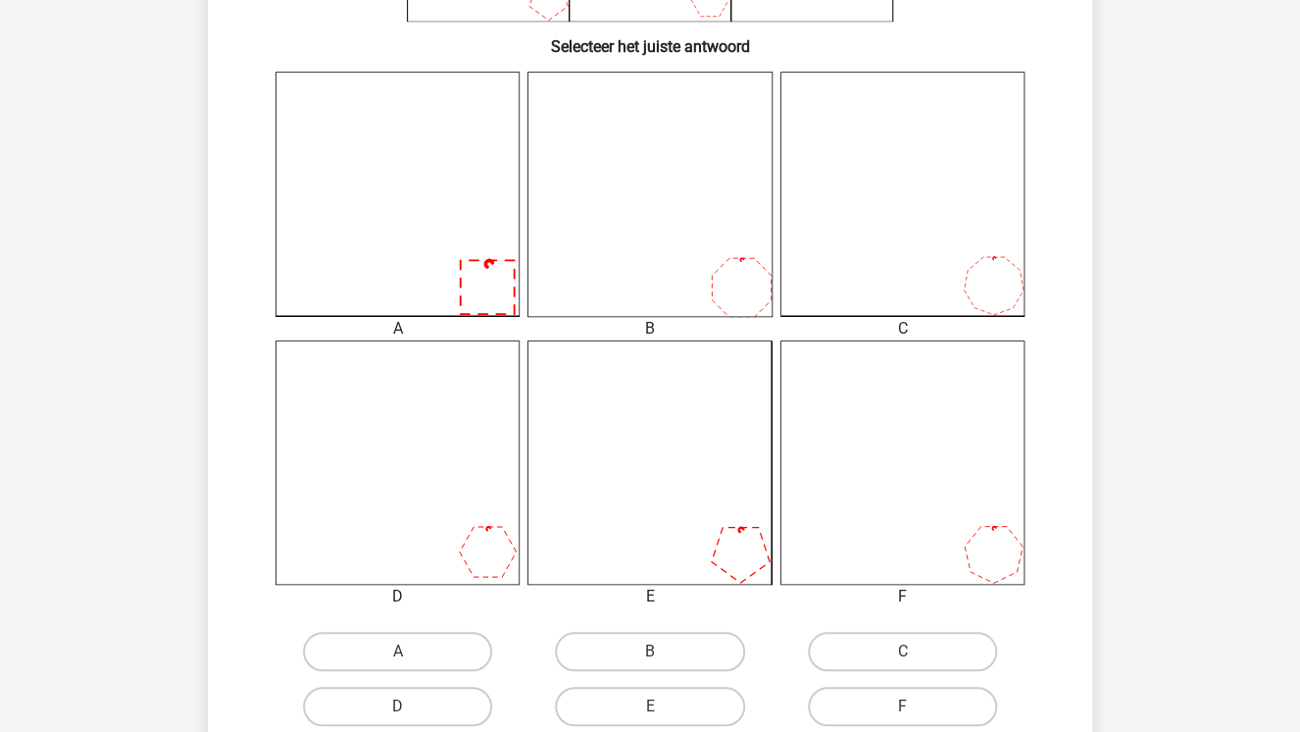
click at [910, 711] on input "F" at bounding box center [908, 712] width 13 height 13
radio input "true"
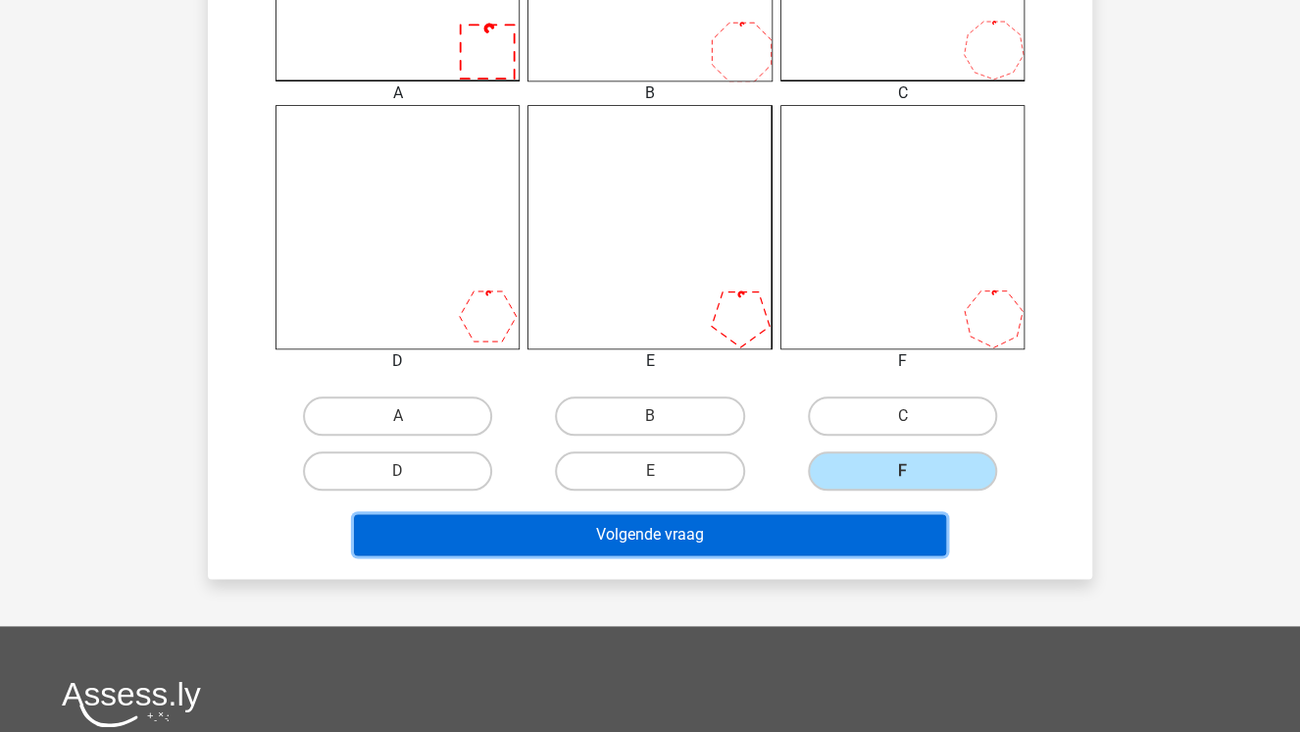
click at [799, 528] on button "Volgende vraag" at bounding box center [650, 534] width 593 height 41
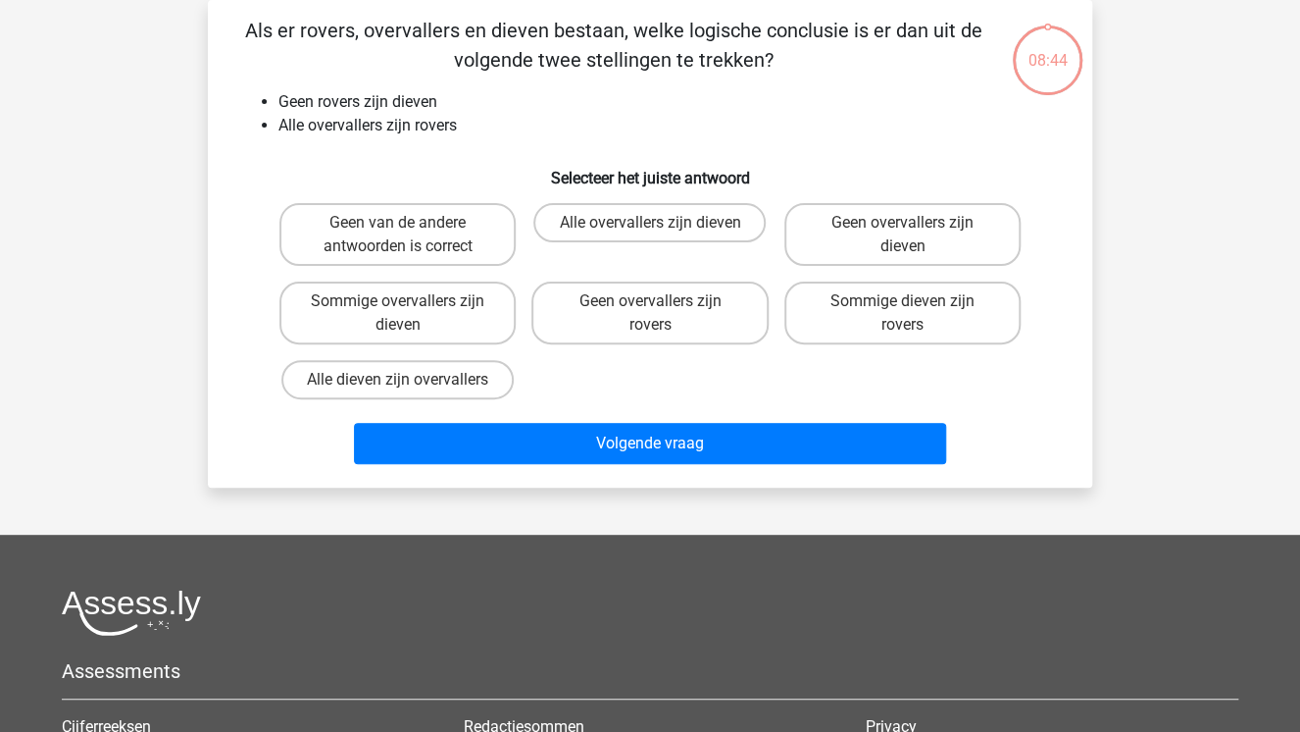
scroll to position [0, 0]
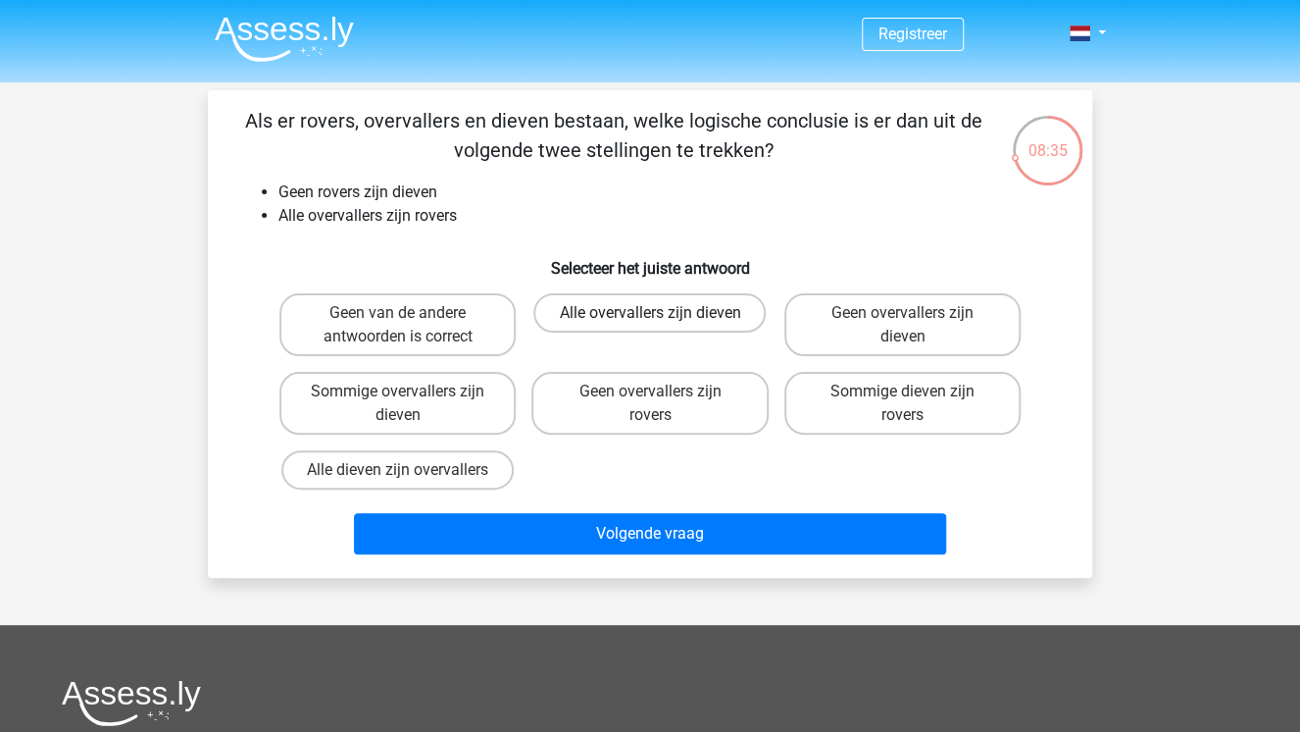
click at [639, 313] on label "Alle overvallers zijn dieven" at bounding box center [649, 312] width 232 height 39
click at [650, 313] on input "Alle overvallers zijn dieven" at bounding box center [656, 319] width 13 height 13
radio input "true"
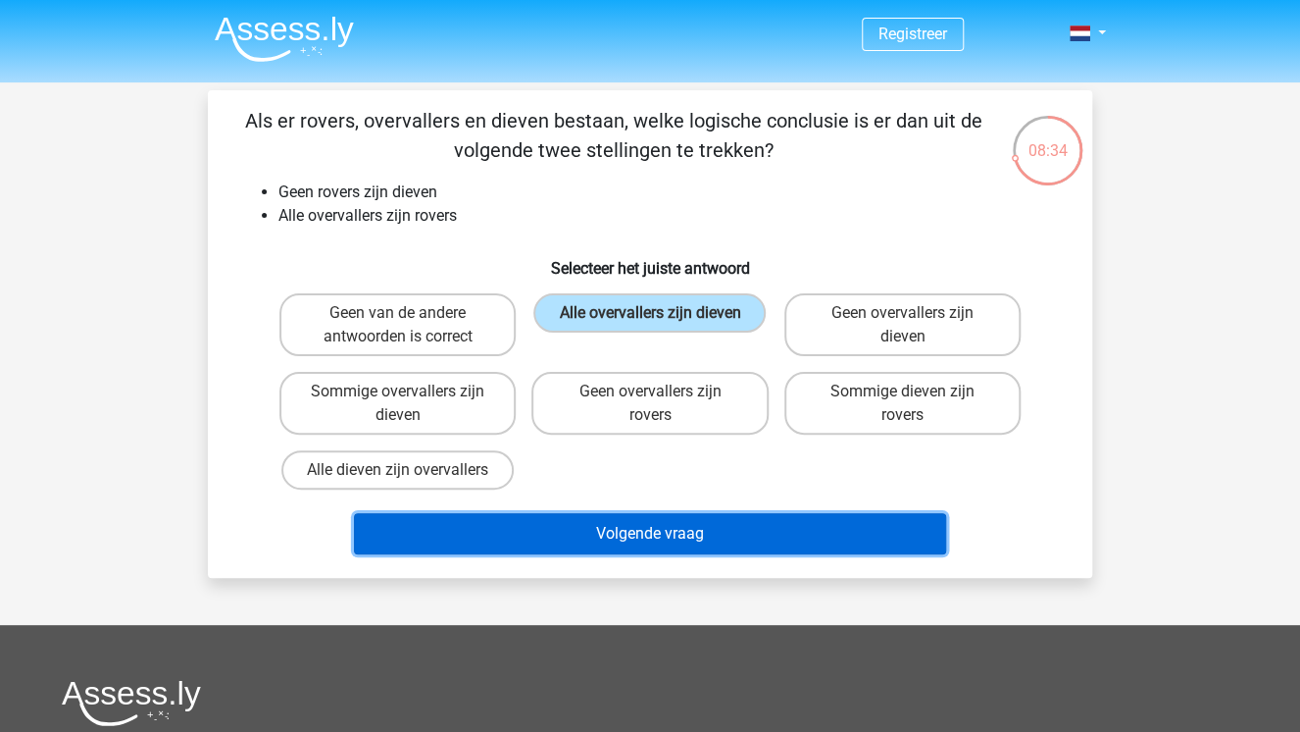
click at [707, 526] on button "Volgende vraag" at bounding box center [650, 533] width 593 height 41
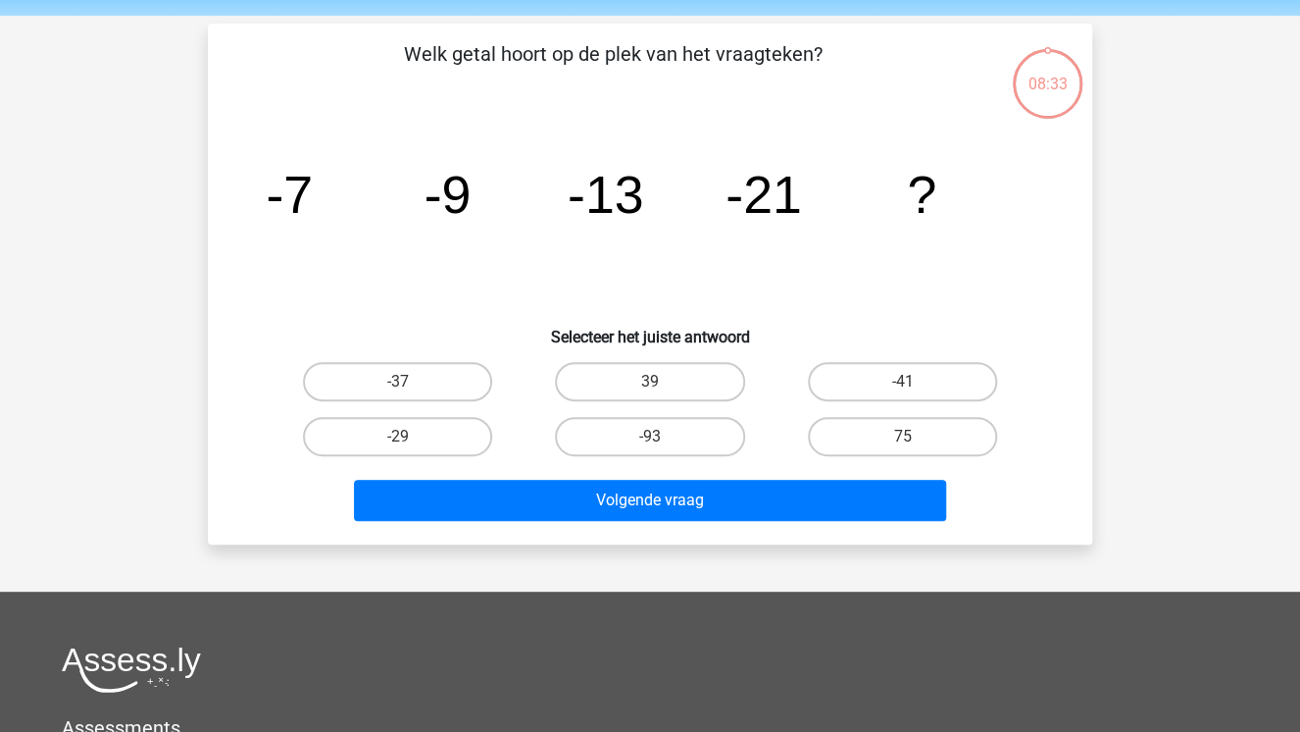
scroll to position [90, 0]
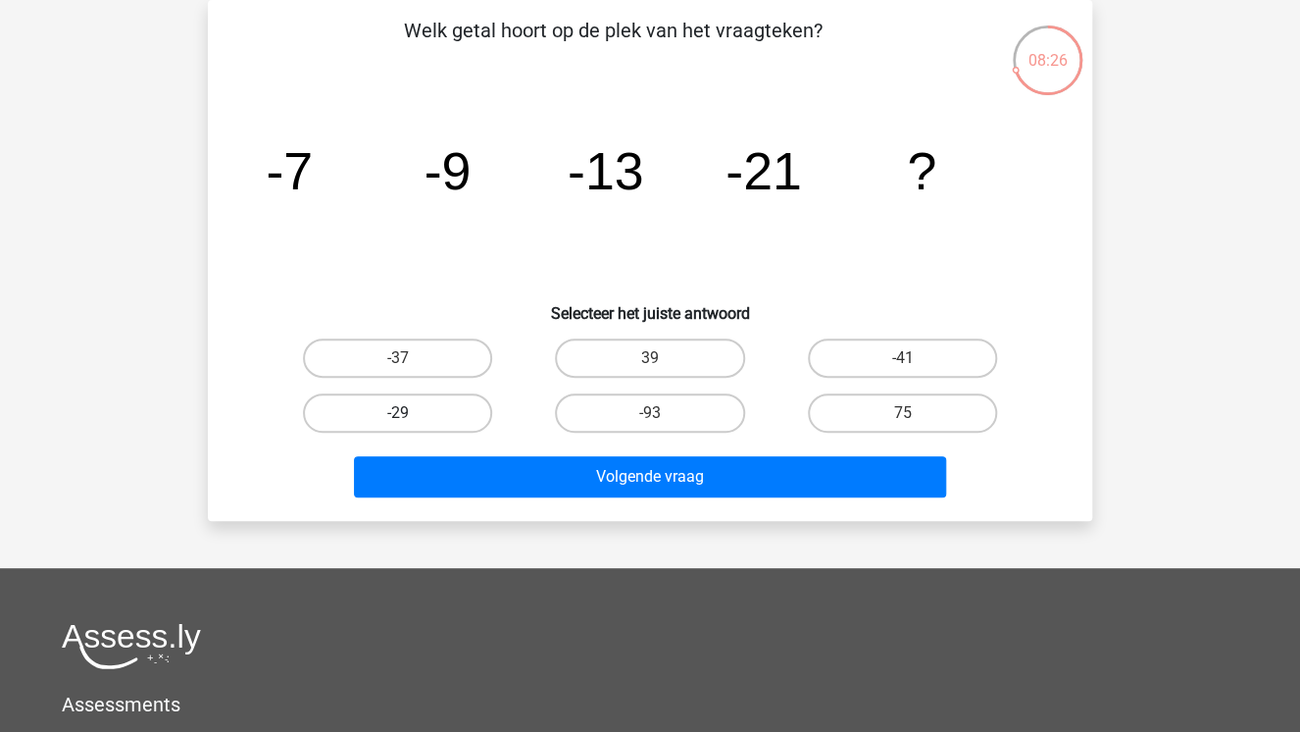
click at [345, 408] on label "-29" at bounding box center [397, 412] width 189 height 39
click at [398, 413] on input "-29" at bounding box center [404, 419] width 13 height 13
radio input "true"
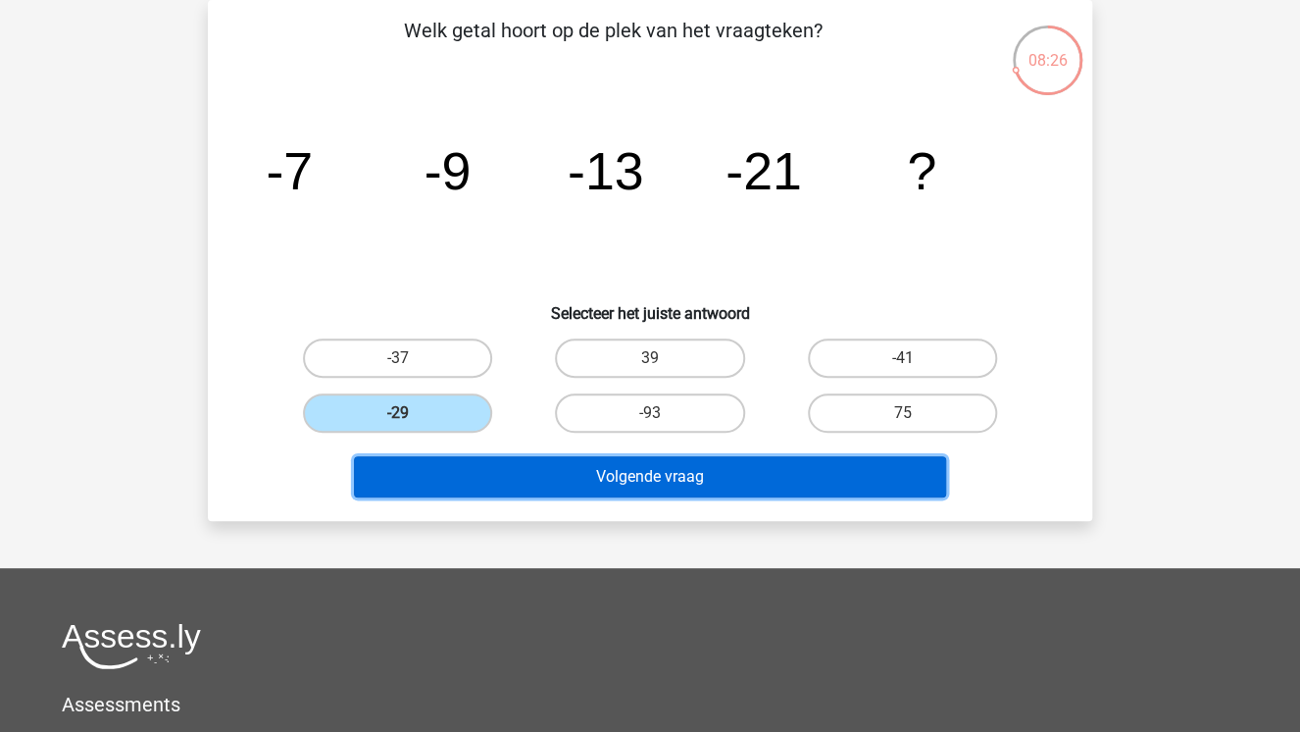
click at [611, 467] on button "Volgende vraag" at bounding box center [650, 476] width 593 height 41
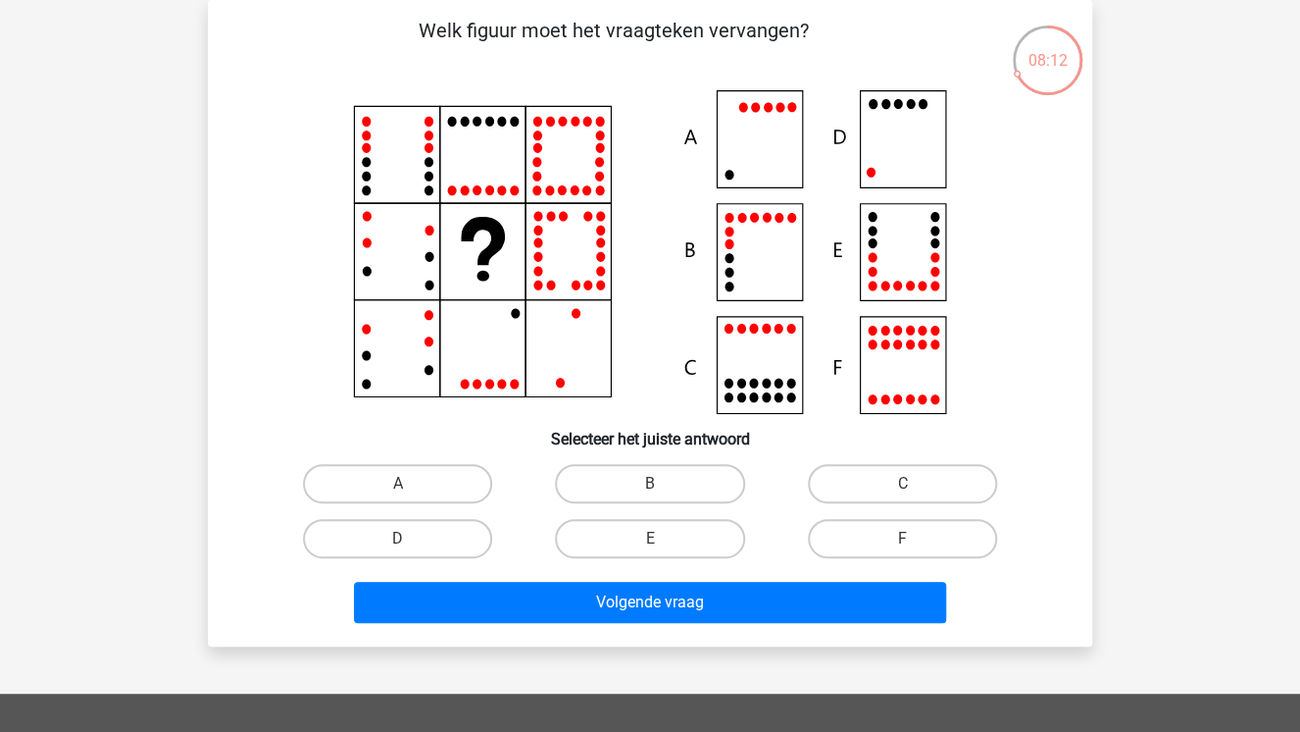
click at [750, 169] on icon at bounding box center [650, 252] width 790 height 324
click at [469, 491] on label "A" at bounding box center [397, 483] width 189 height 39
click at [411, 491] on input "A" at bounding box center [404, 489] width 13 height 13
radio input "true"
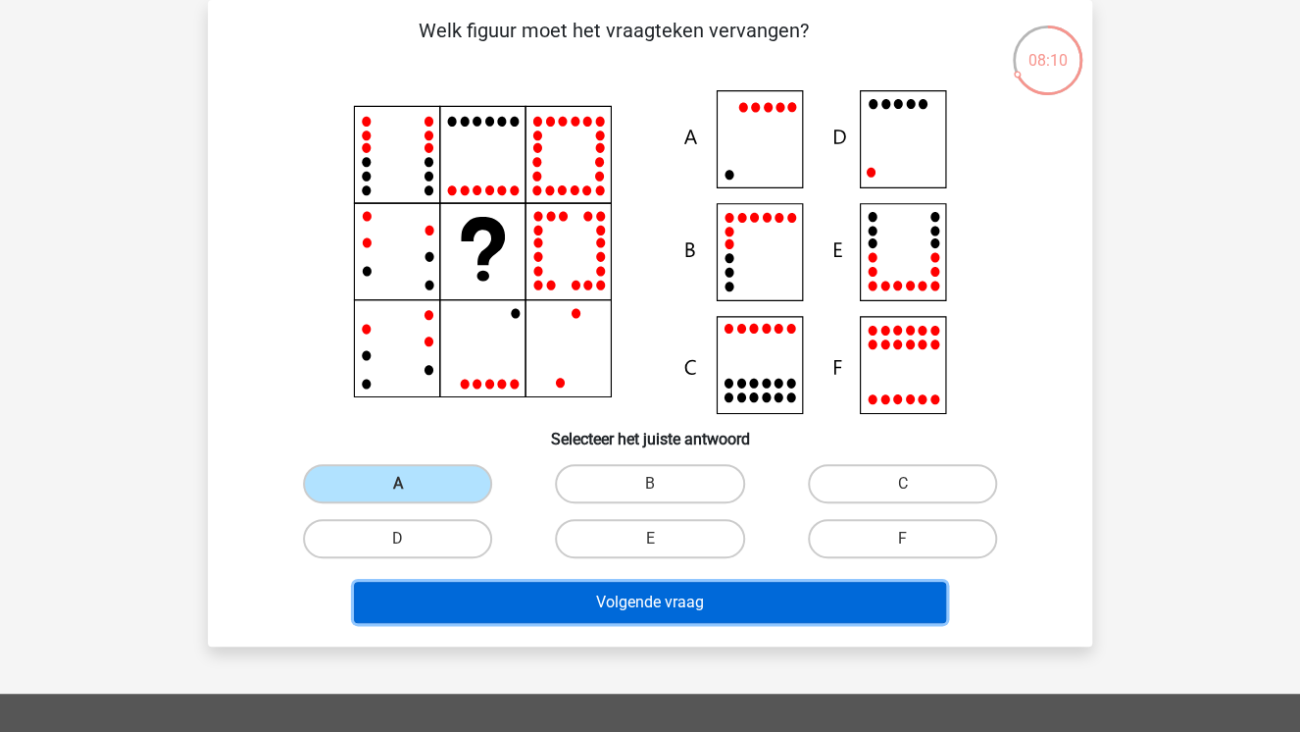
click at [537, 608] on button "Volgende vraag" at bounding box center [650, 602] width 593 height 41
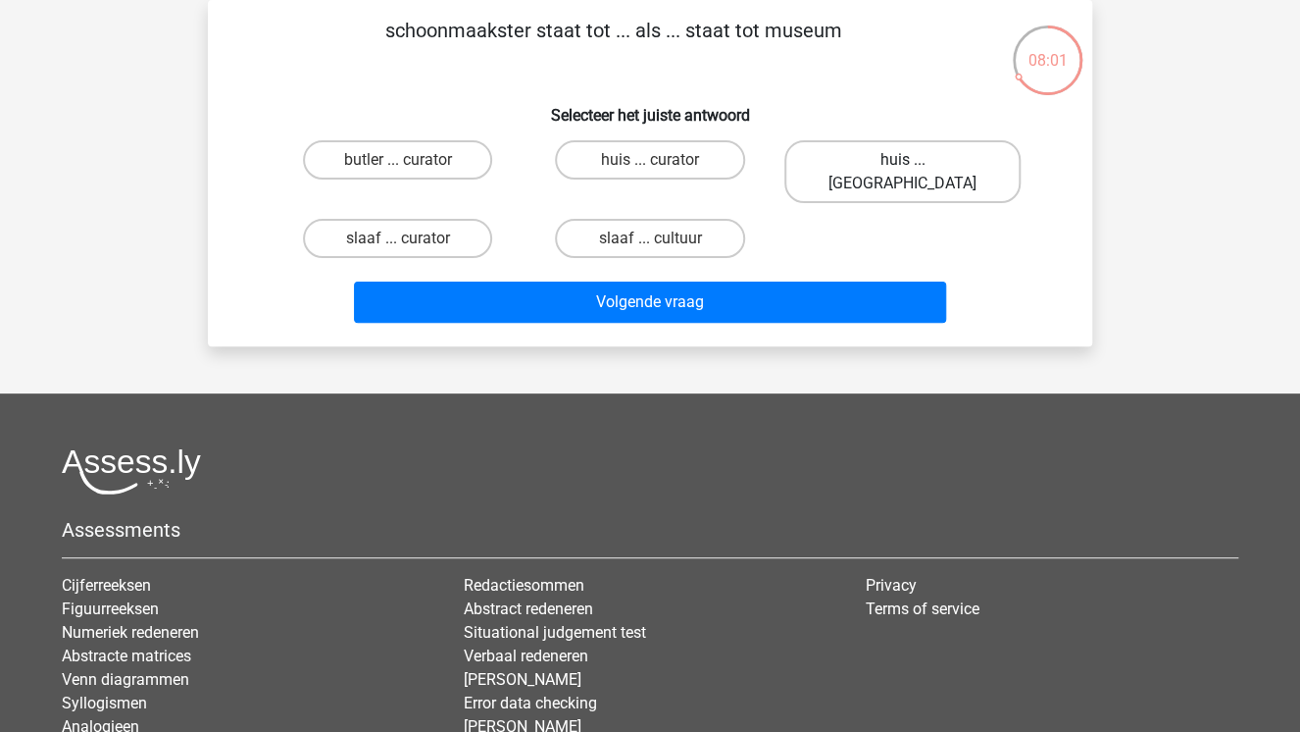
click at [867, 158] on label "huis ... louvre" at bounding box center [903, 171] width 236 height 63
click at [902, 160] on input "huis ... louvre" at bounding box center [908, 166] width 13 height 13
radio input "true"
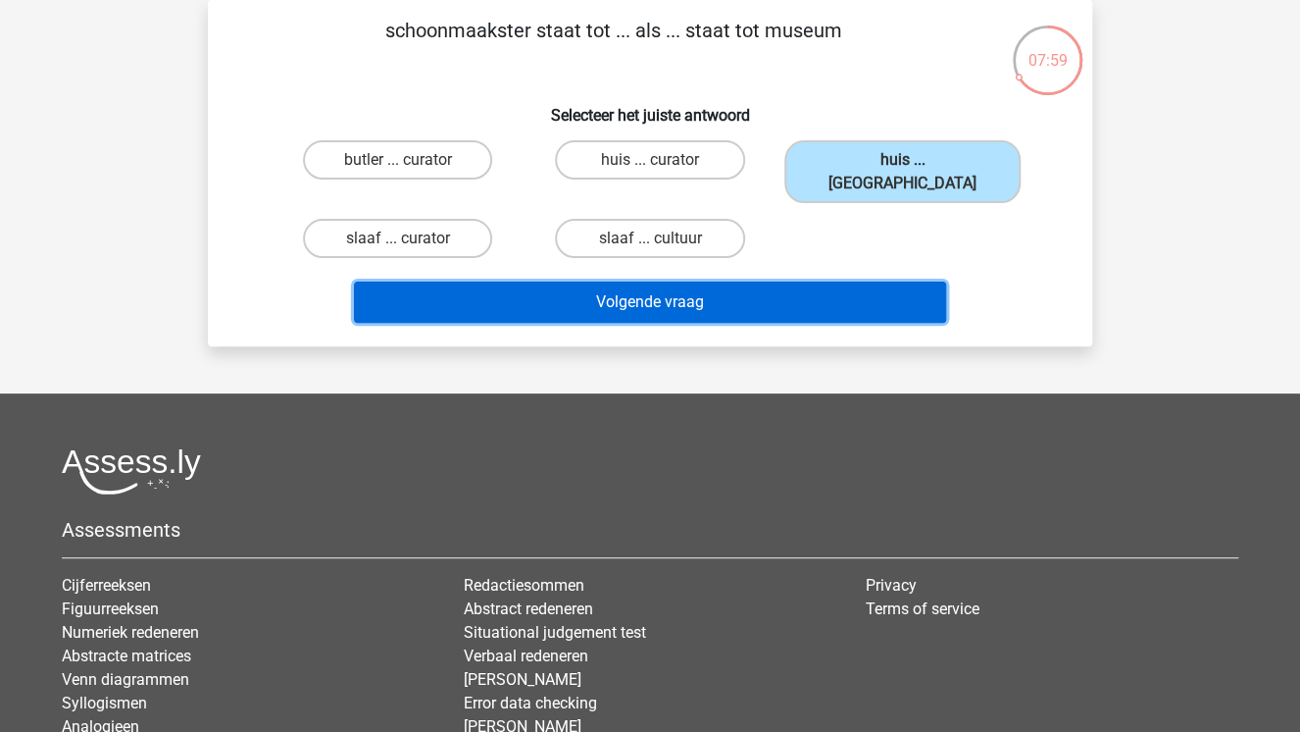
click at [808, 281] on button "Volgende vraag" at bounding box center [650, 301] width 593 height 41
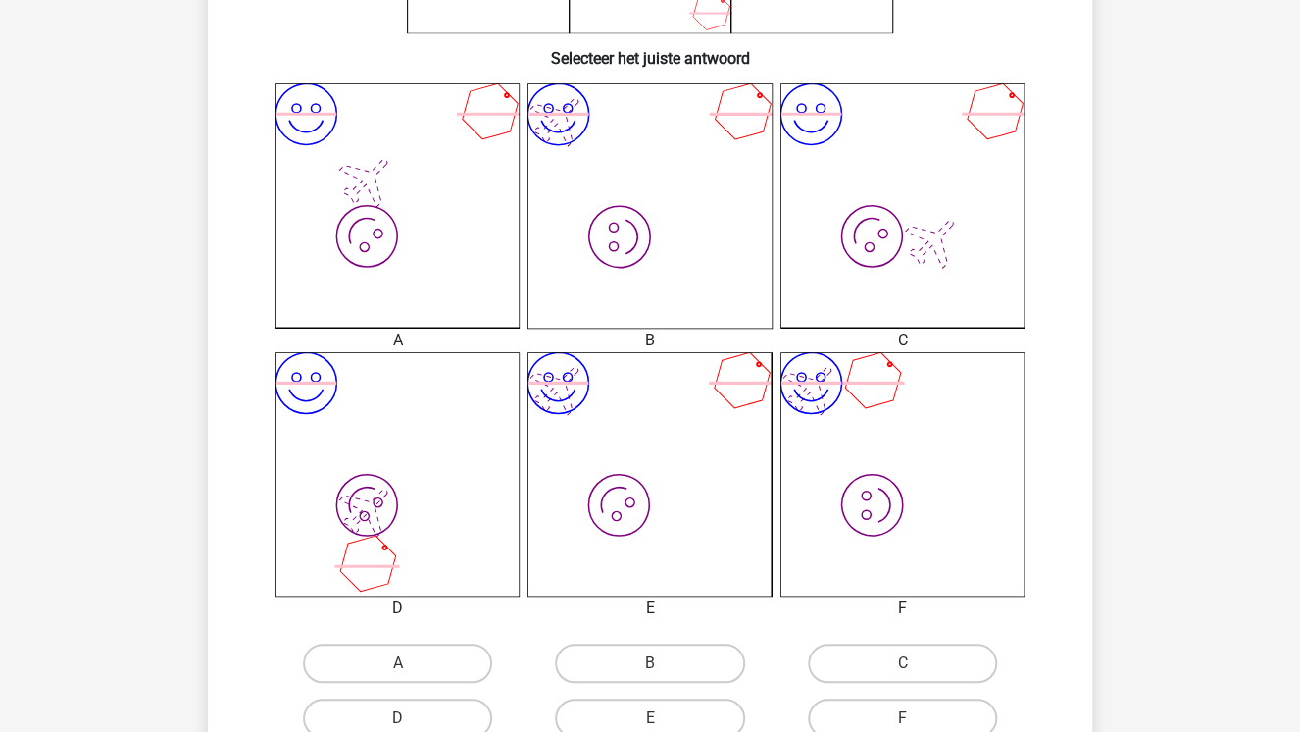
scroll to position [561, 0]
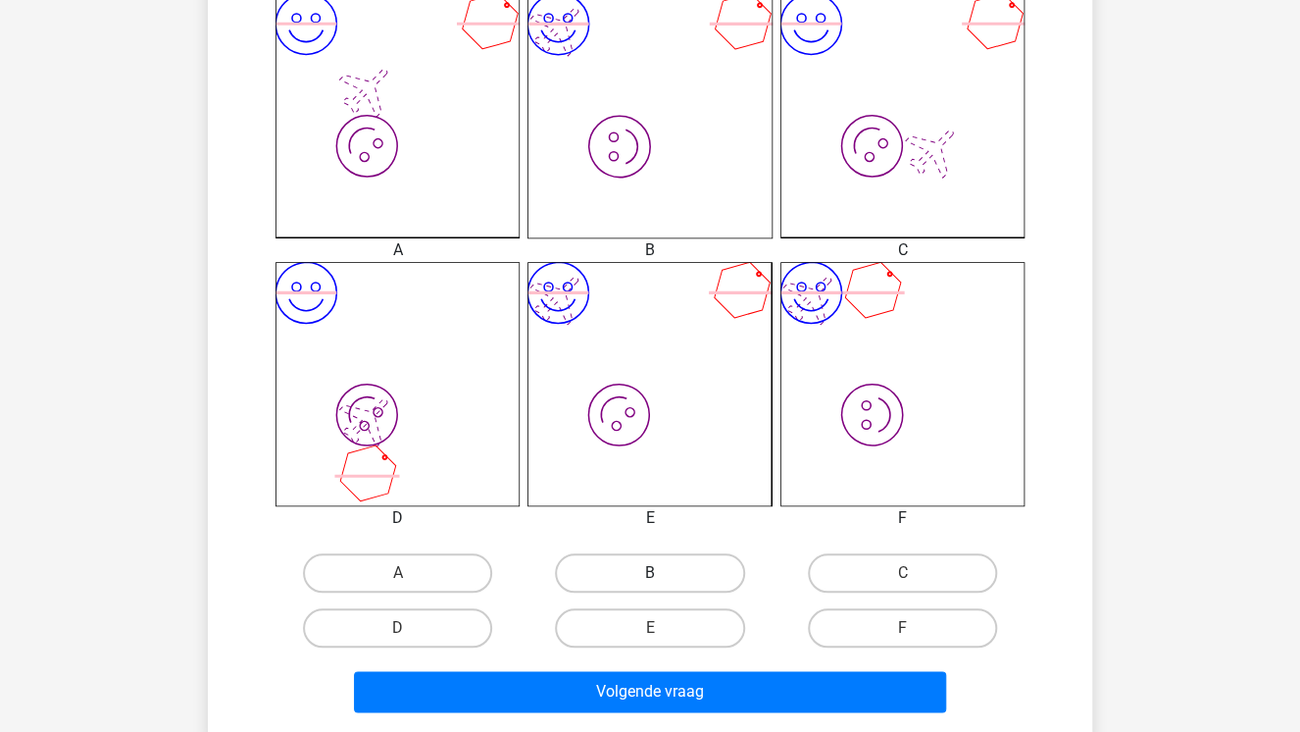
click at [683, 557] on label "B" at bounding box center [649, 572] width 189 height 39
click at [663, 573] on input "B" at bounding box center [656, 579] width 13 height 13
radio input "true"
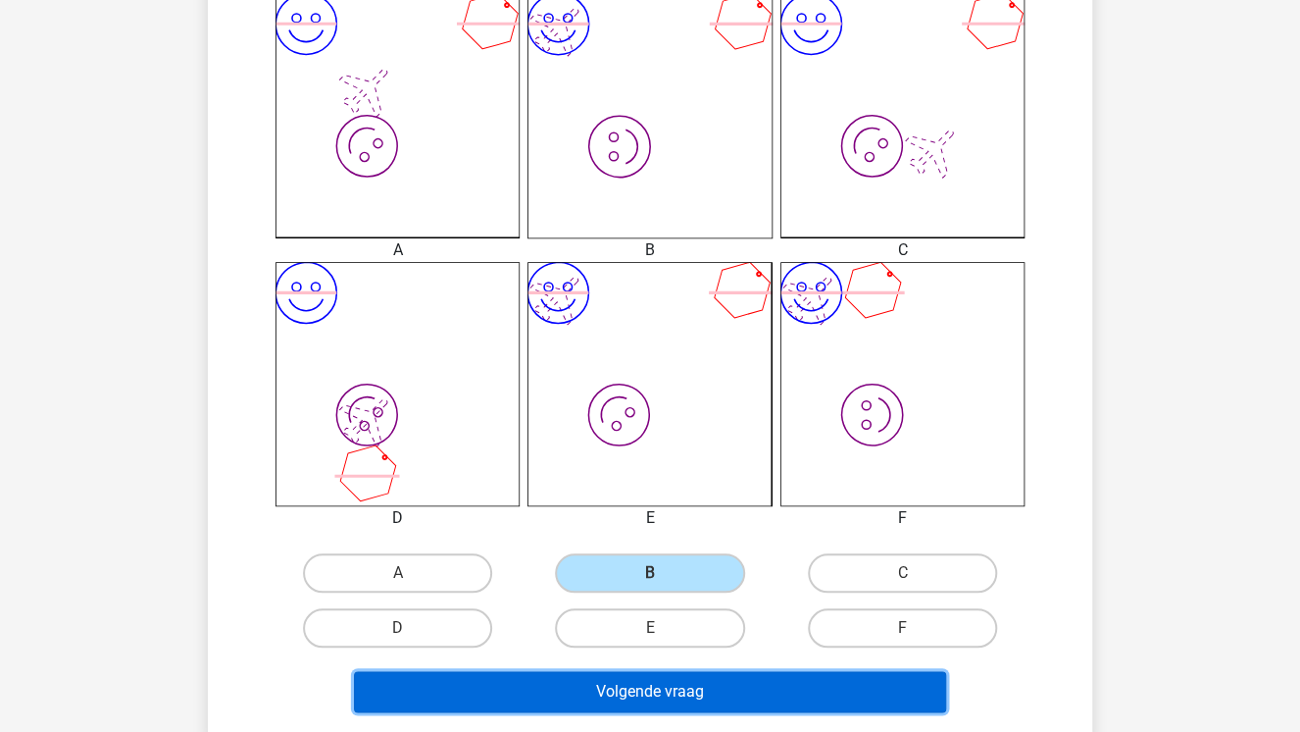
click at [686, 676] on button "Volgende vraag" at bounding box center [650, 691] width 593 height 41
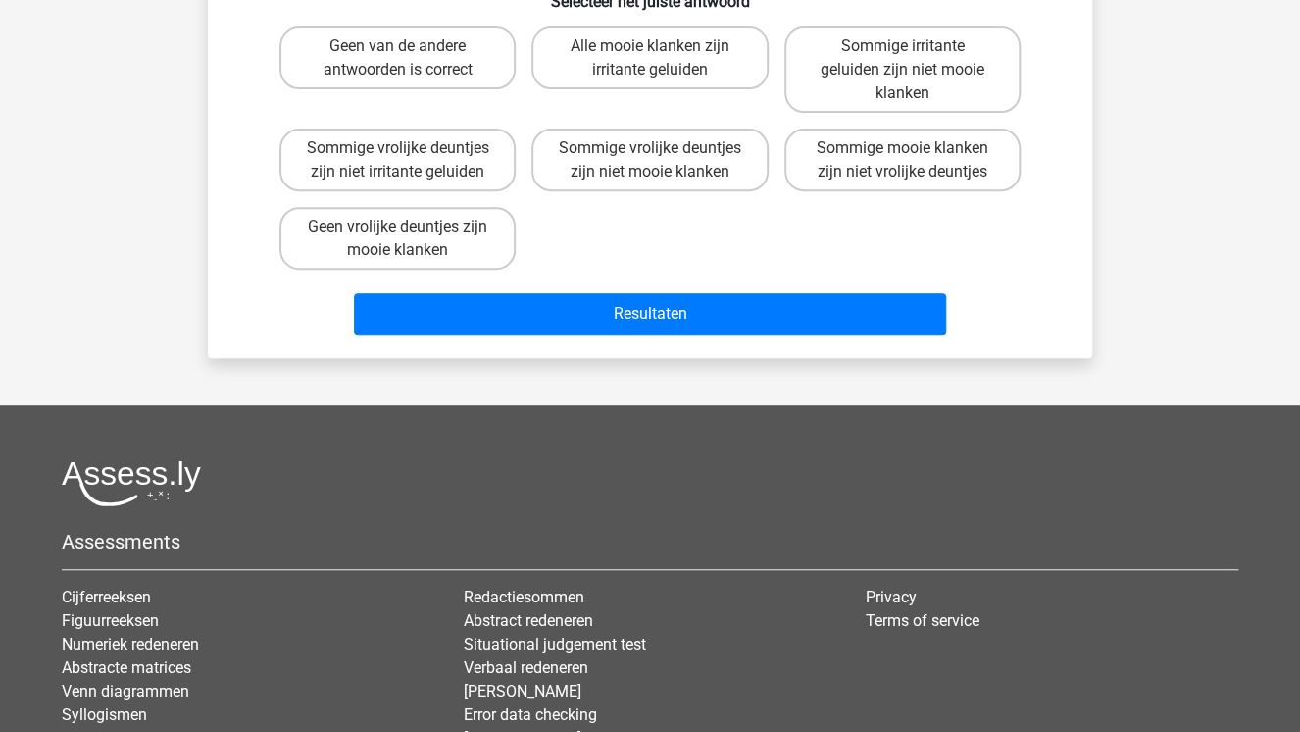
scroll to position [90, 0]
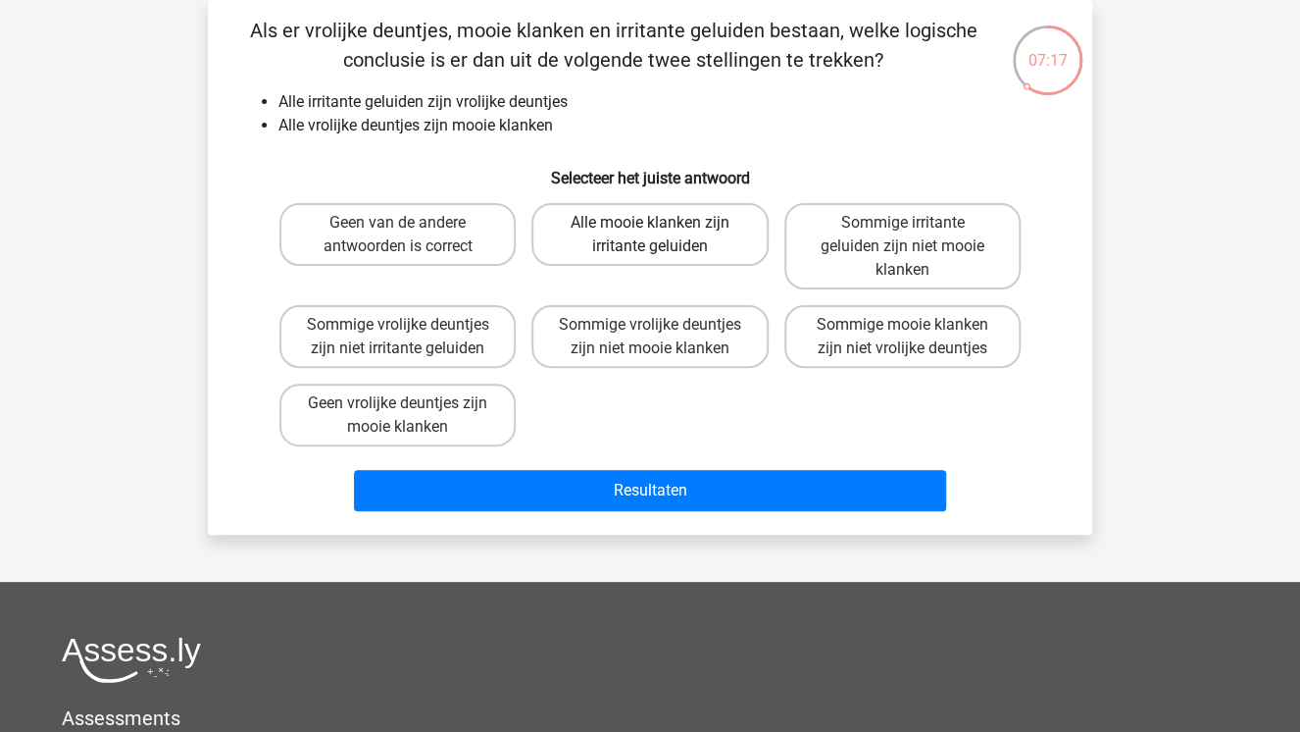
click at [660, 236] on label "Alle mooie klanken zijn irritante geluiden" at bounding box center [650, 234] width 236 height 63
click at [660, 235] on input "Alle mooie klanken zijn irritante geluiden" at bounding box center [656, 229] width 13 height 13
radio input "true"
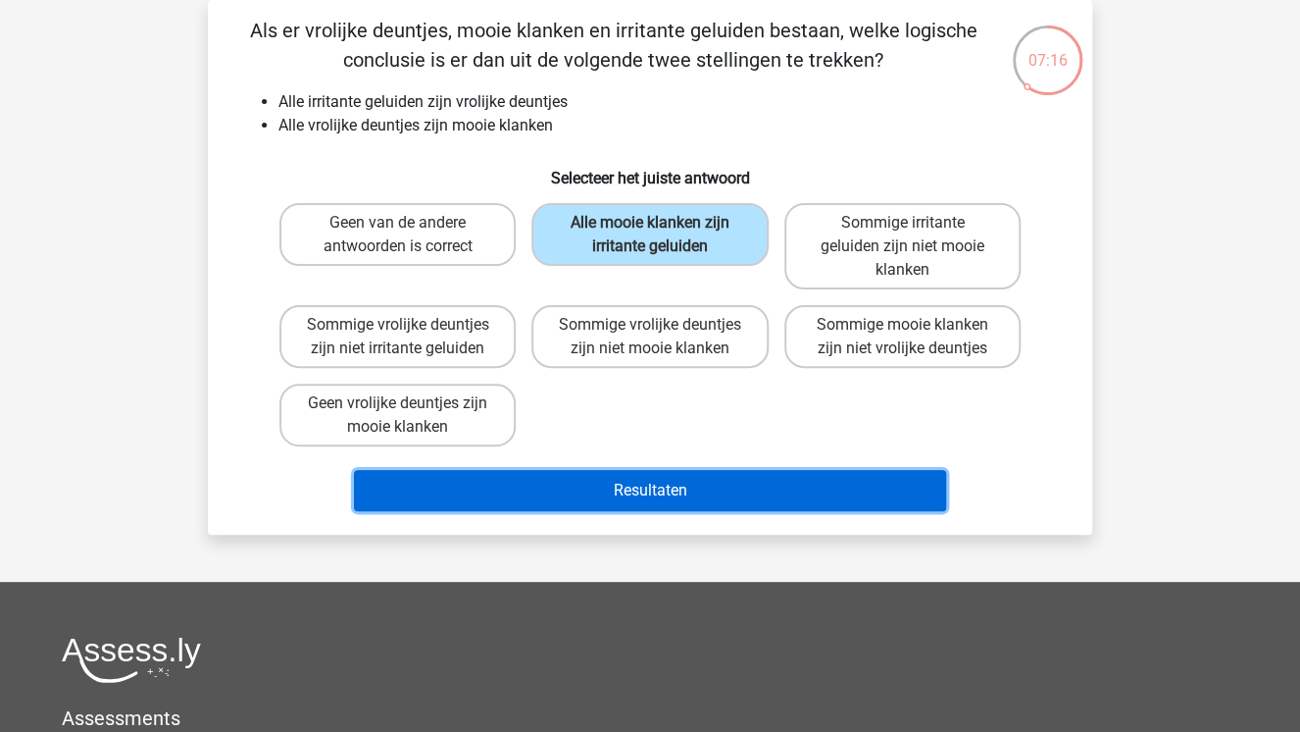
click at [712, 486] on button "Resultaten" at bounding box center [650, 490] width 593 height 41
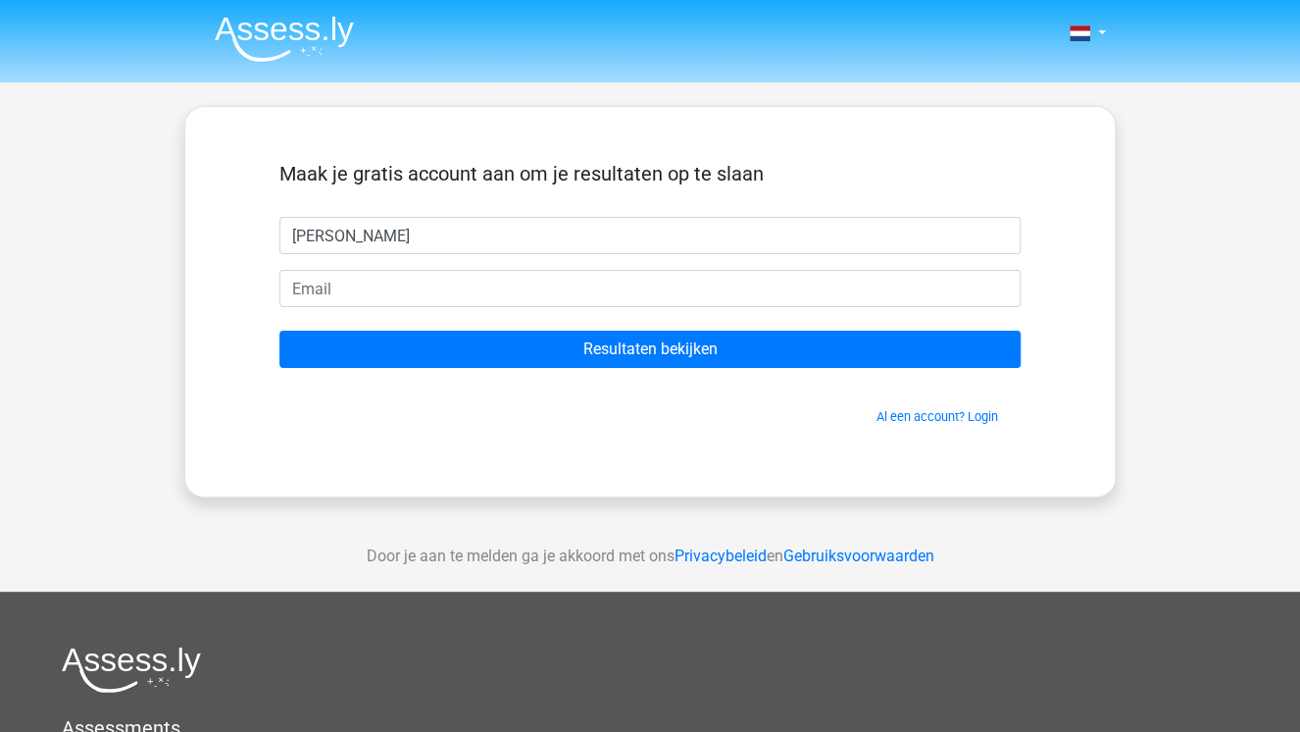
type input "joyce"
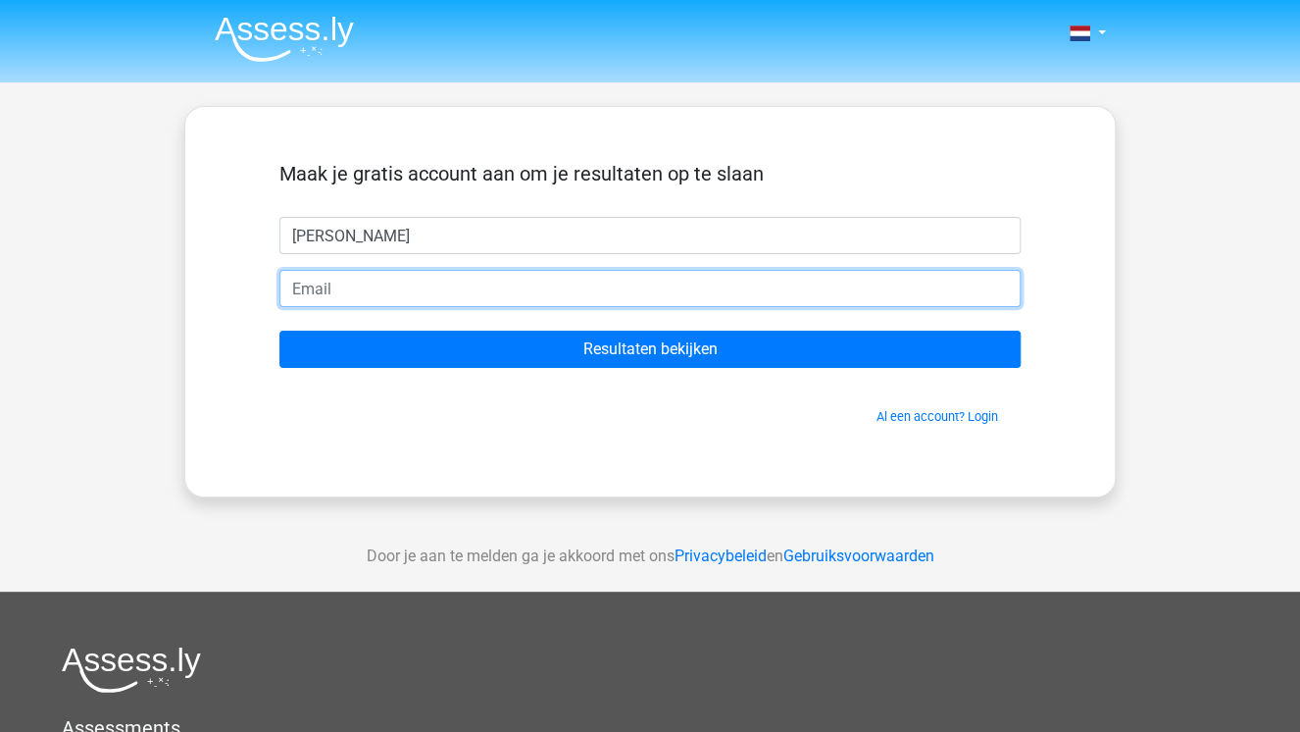
click at [356, 286] on input "email" at bounding box center [649, 288] width 741 height 37
type input "joycekamphuis@msn.com"
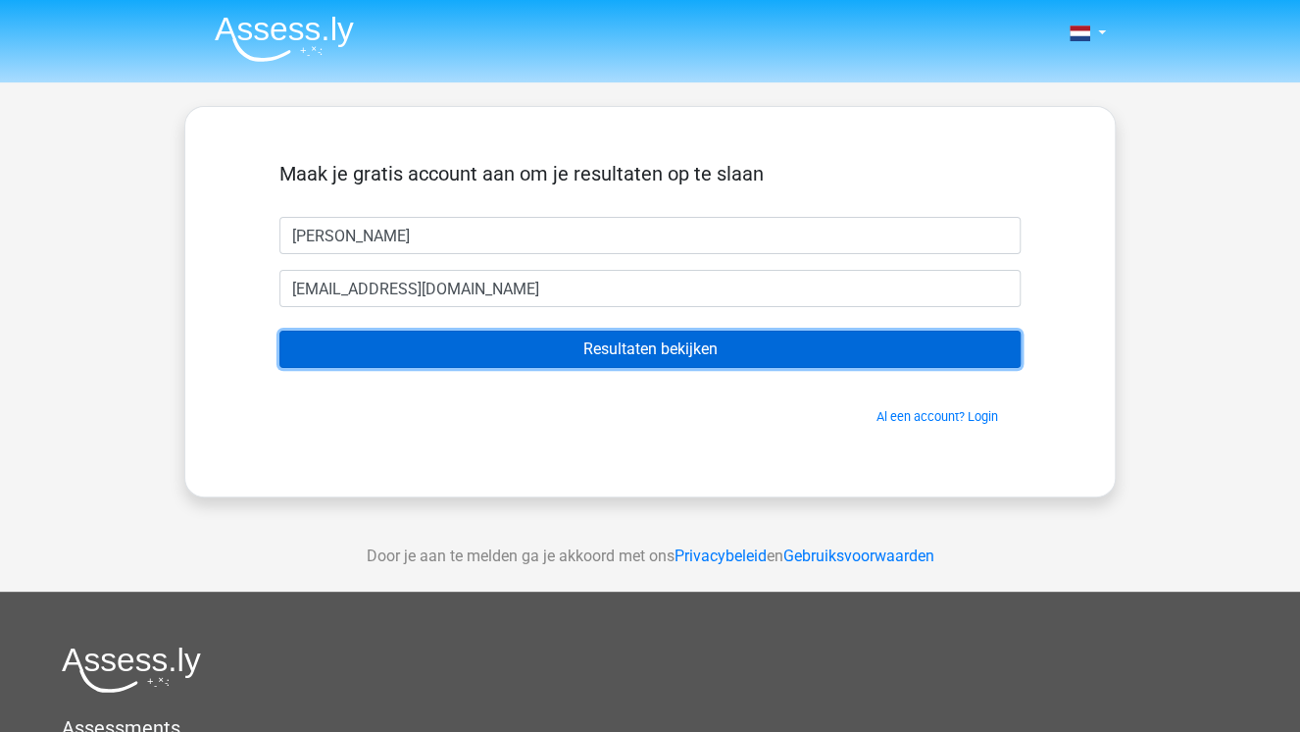
click at [468, 359] on input "Resultaten bekijken" at bounding box center [649, 348] width 741 height 37
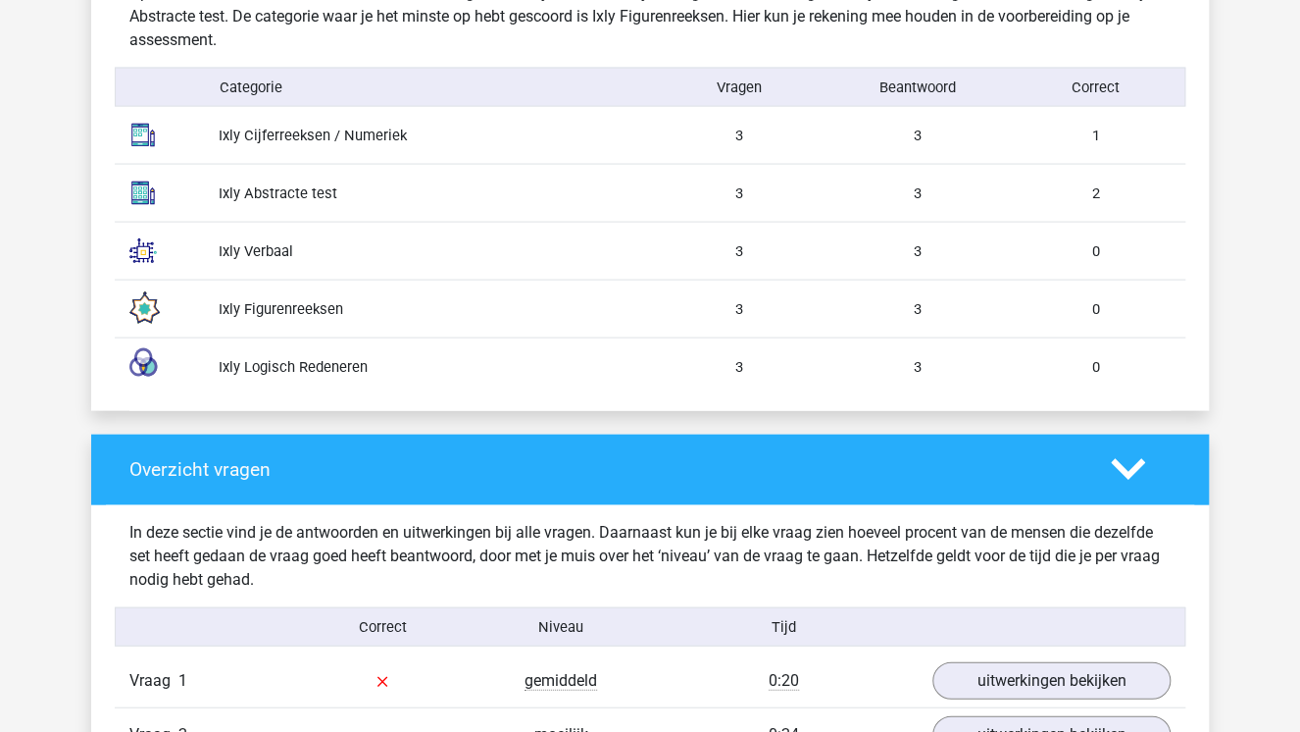
scroll to position [1177, 0]
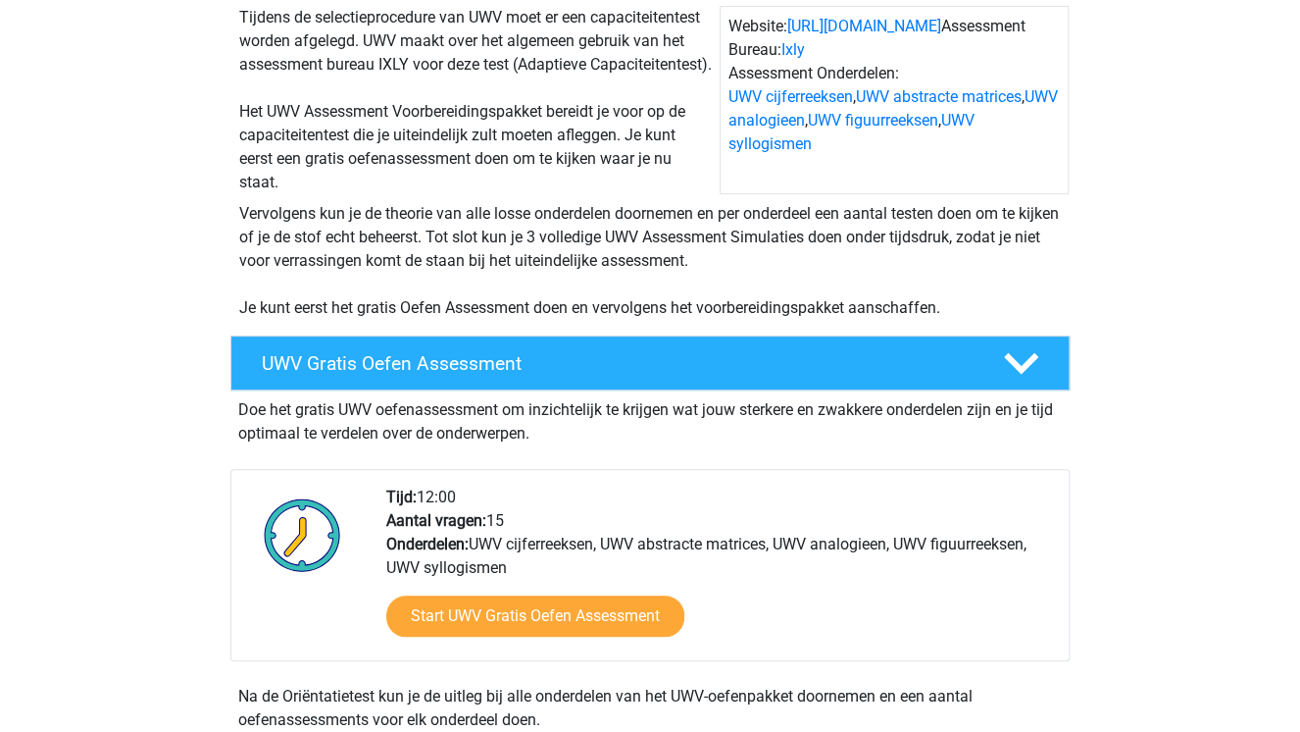
scroll to position [235, 0]
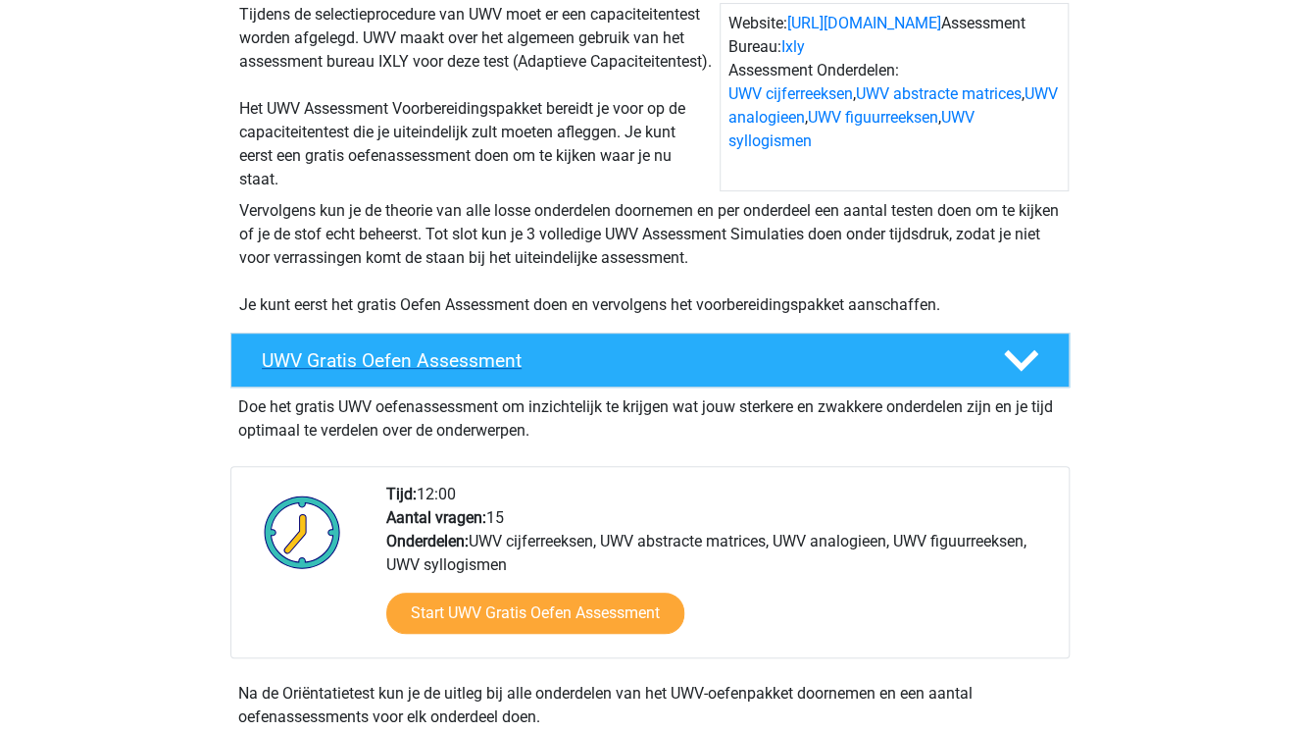
click at [1030, 372] on polygon at bounding box center [1021, 361] width 34 height 22
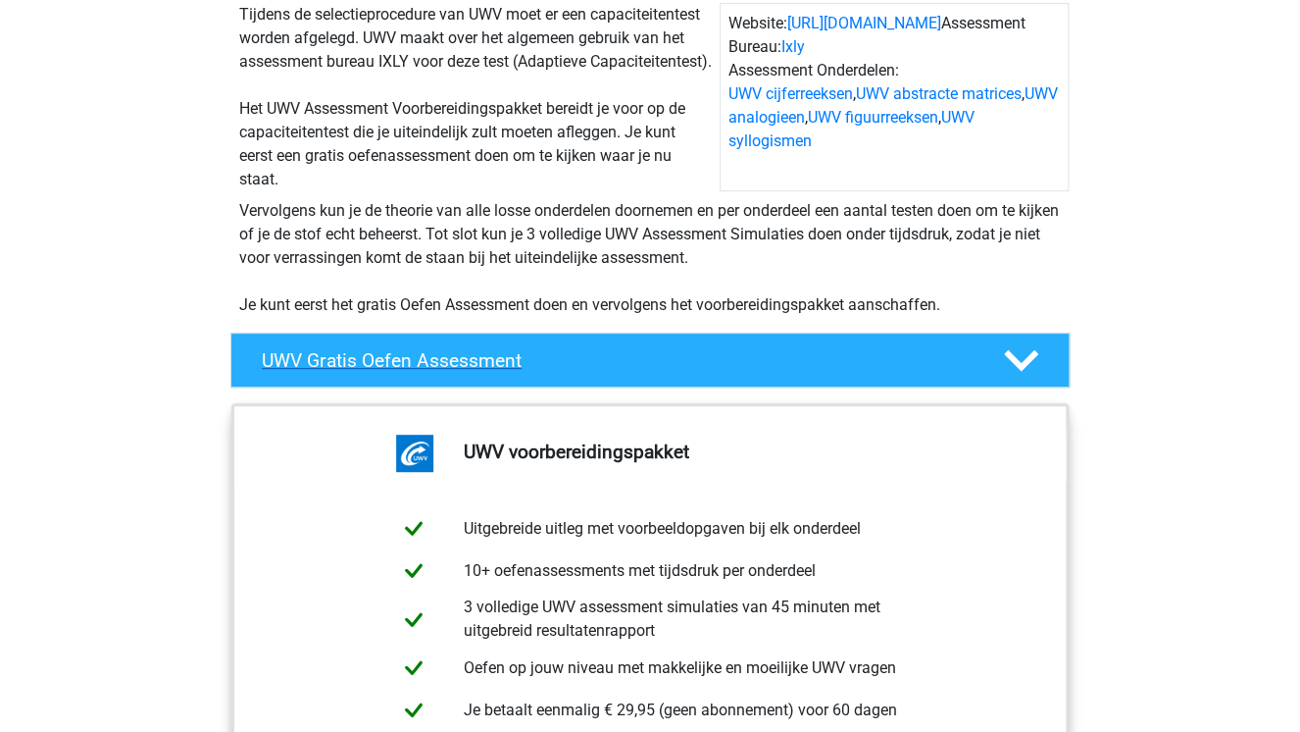
click at [1028, 378] on icon at bounding box center [1021, 360] width 34 height 34
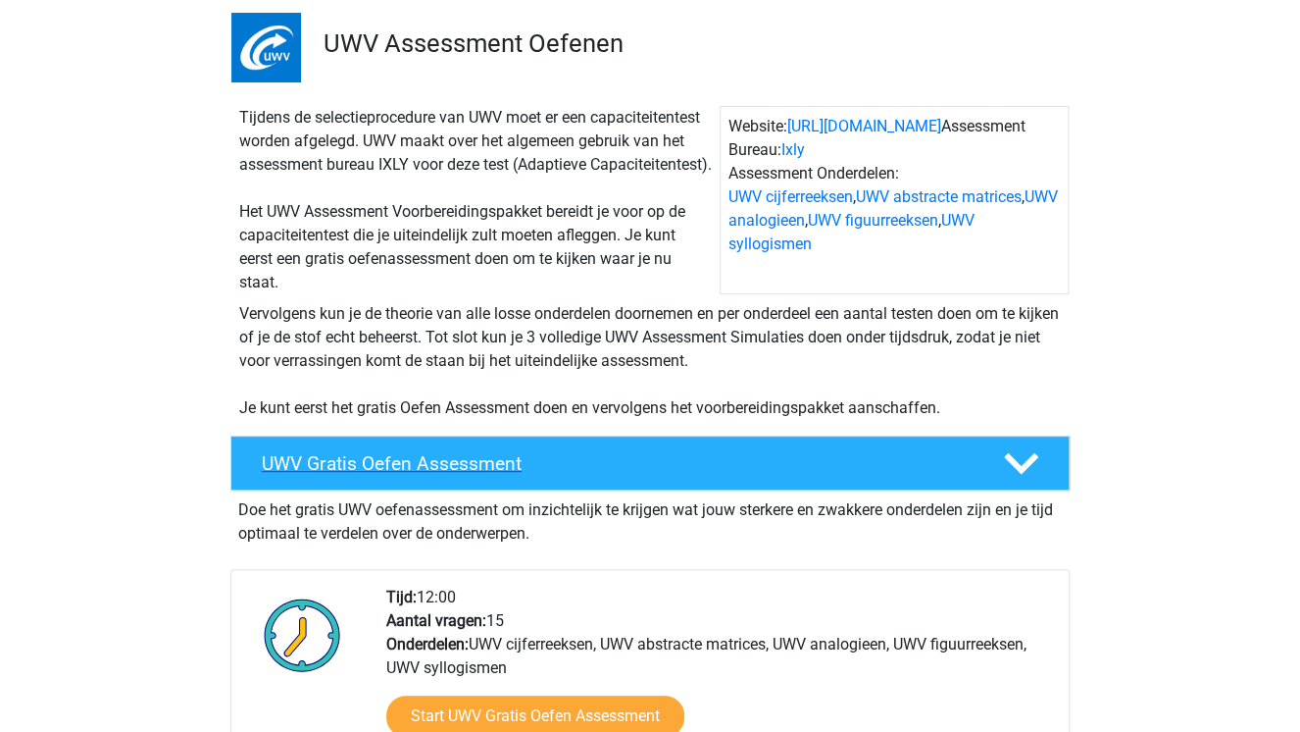
scroll to position [0, 0]
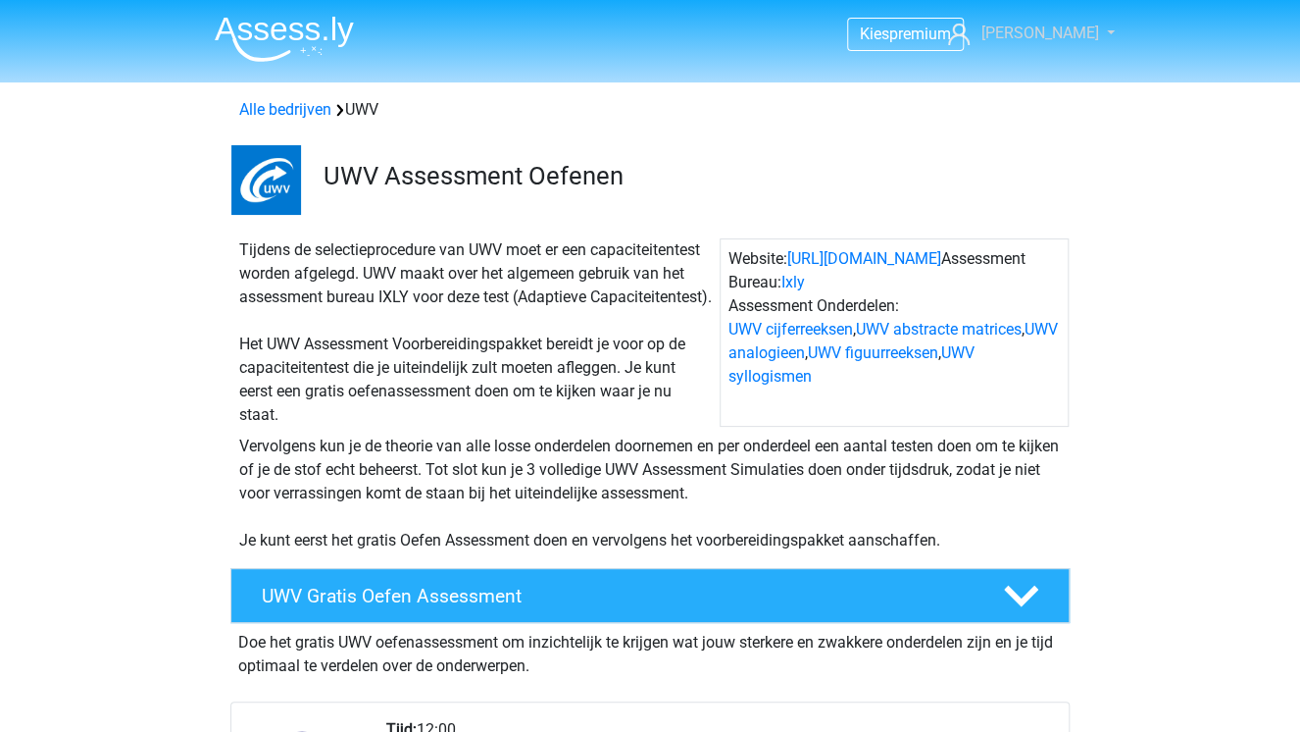
click at [1079, 35] on link "[PERSON_NAME]" at bounding box center [1020, 34] width 161 height 24
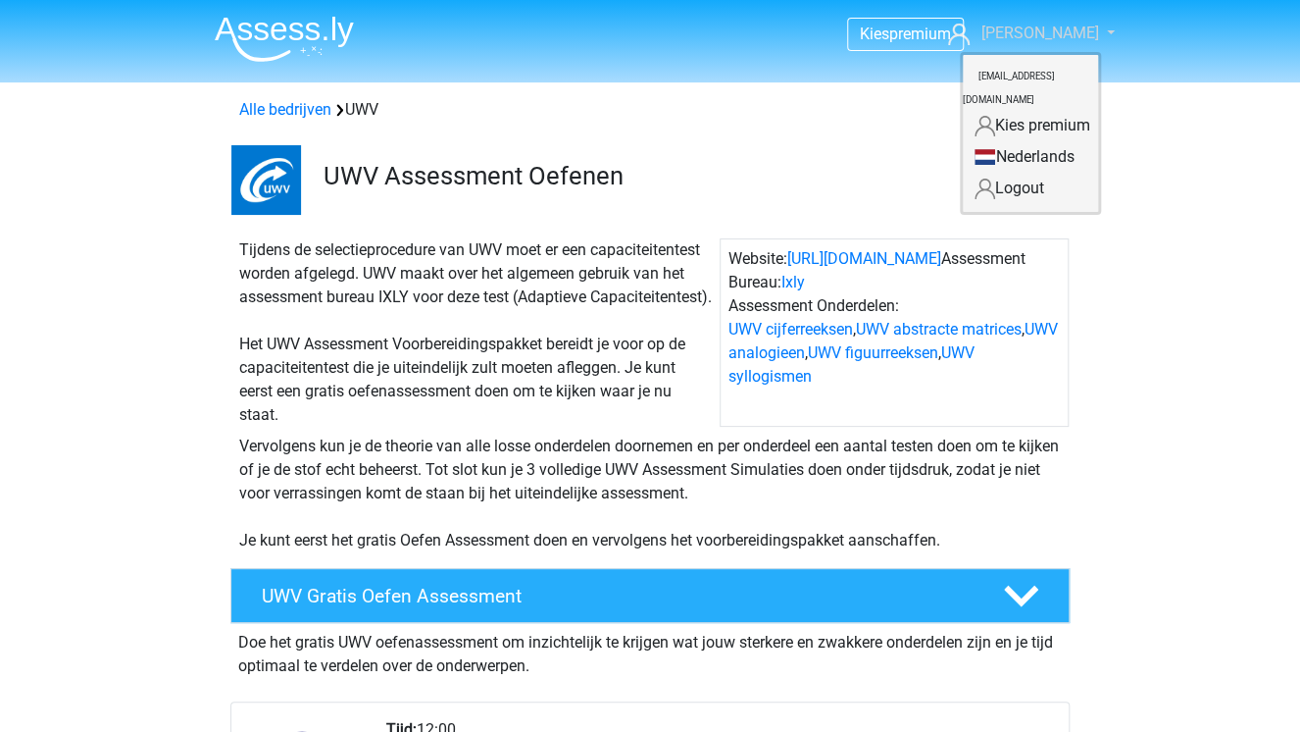
click at [1076, 39] on link "[PERSON_NAME]" at bounding box center [1020, 34] width 161 height 24
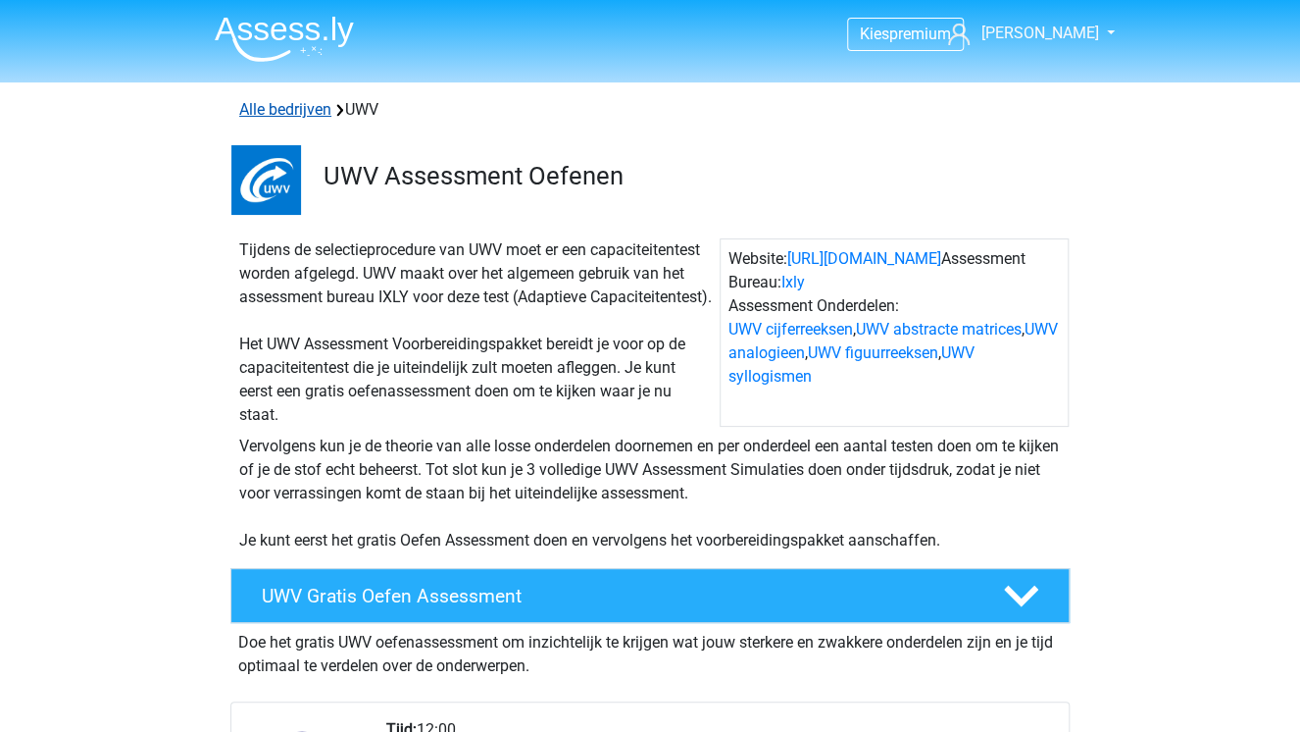
click at [299, 109] on link "Alle bedrijven" at bounding box center [285, 109] width 92 height 19
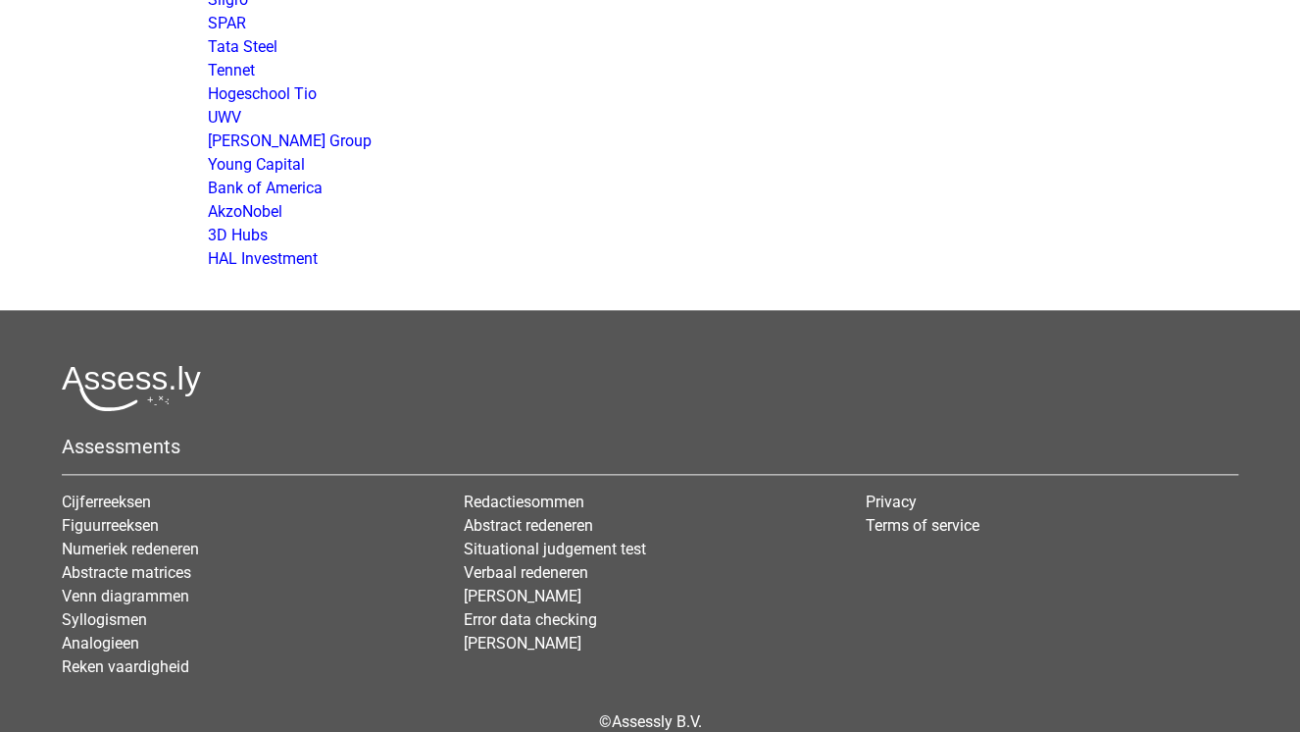
scroll to position [3885, 0]
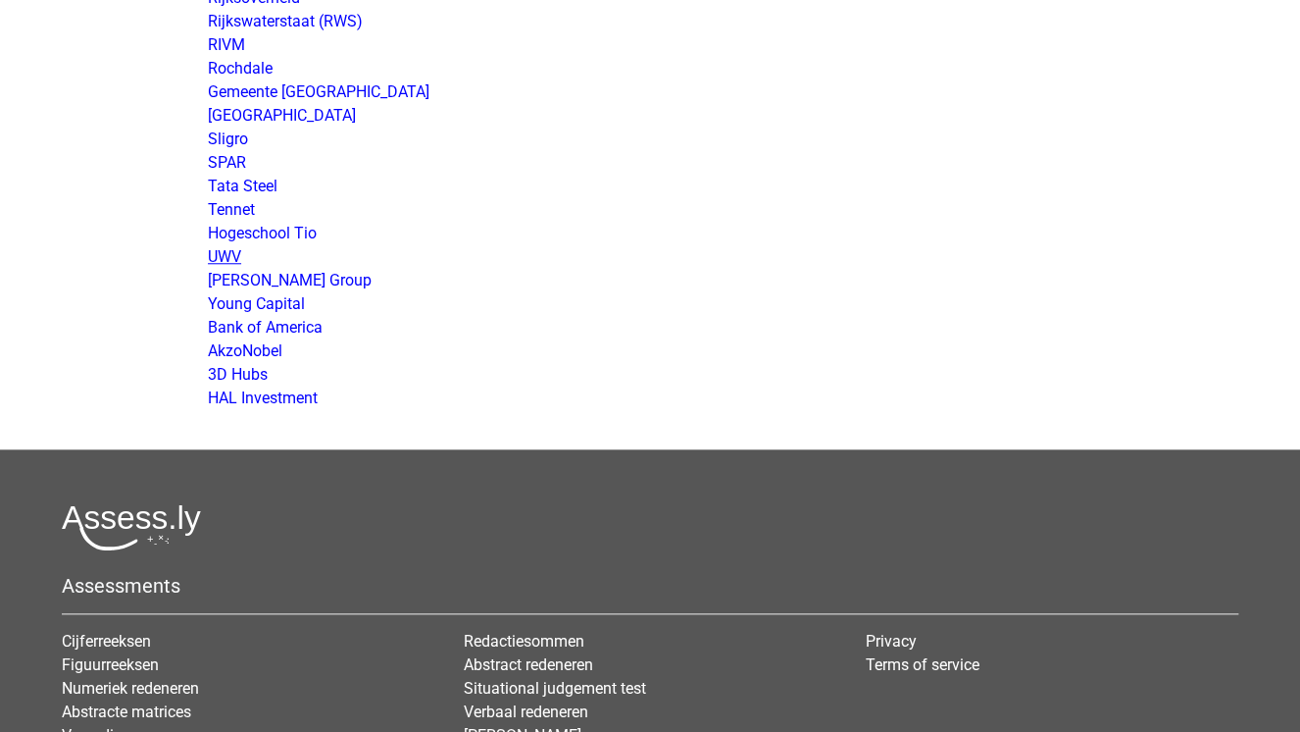
click at [219, 259] on link "UWV" at bounding box center [224, 256] width 33 height 19
